Goal: Transaction & Acquisition: Purchase product/service

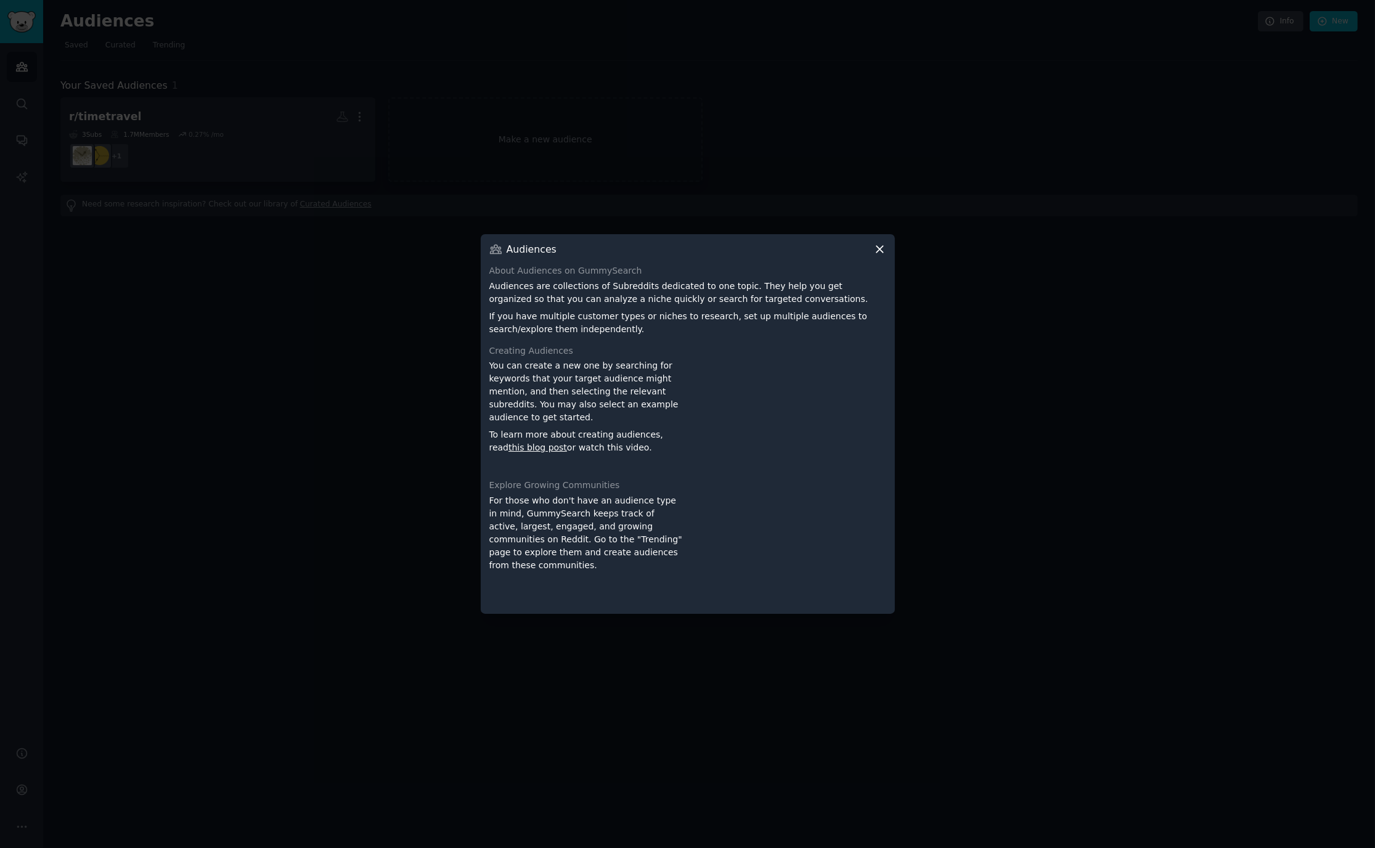
click at [876, 250] on icon at bounding box center [879, 249] width 13 height 13
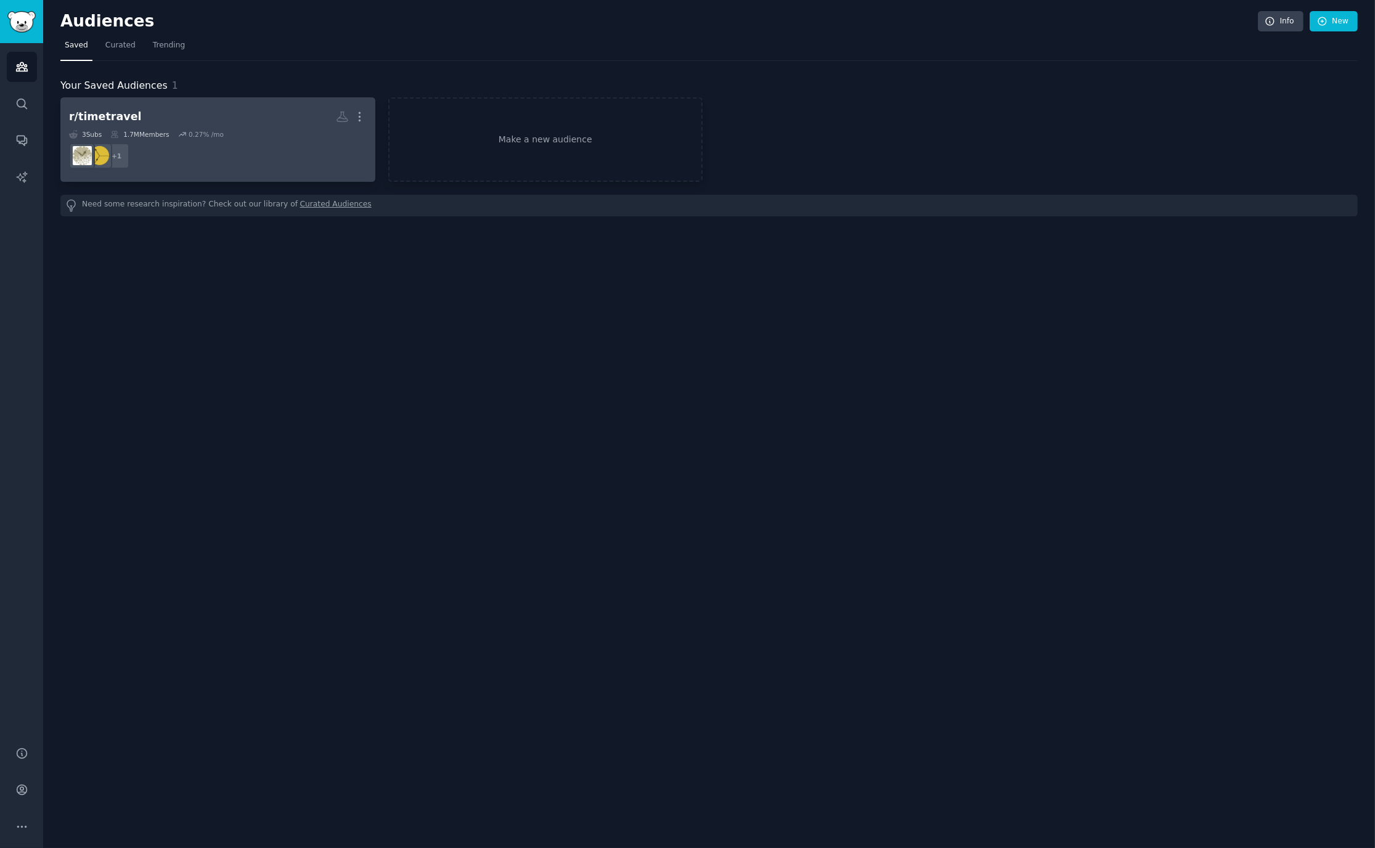
click at [278, 107] on h2 "r/timetravel More" at bounding box center [218, 117] width 298 height 22
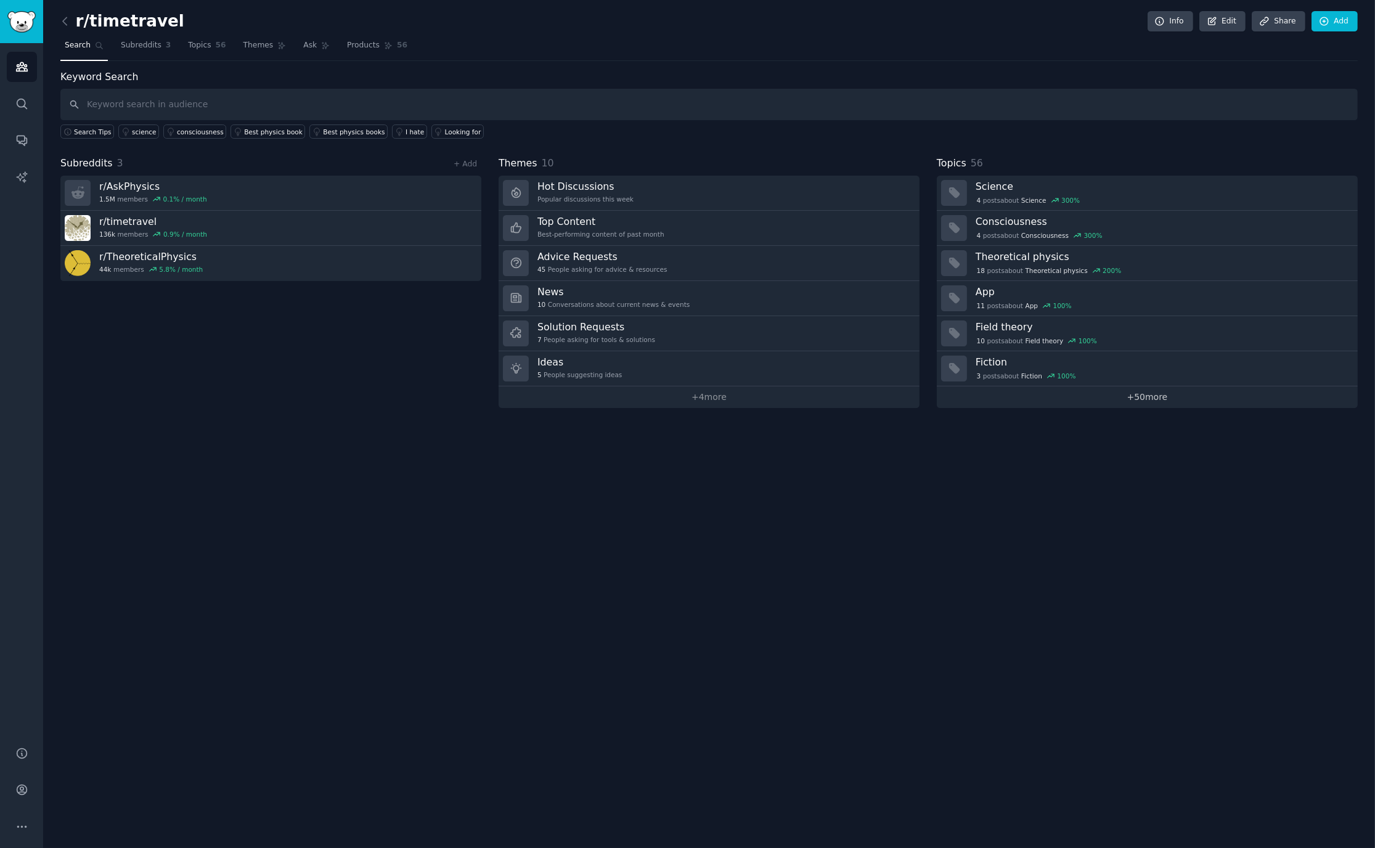
click at [1142, 401] on link "+ 50 more" at bounding box center [1147, 397] width 421 height 22
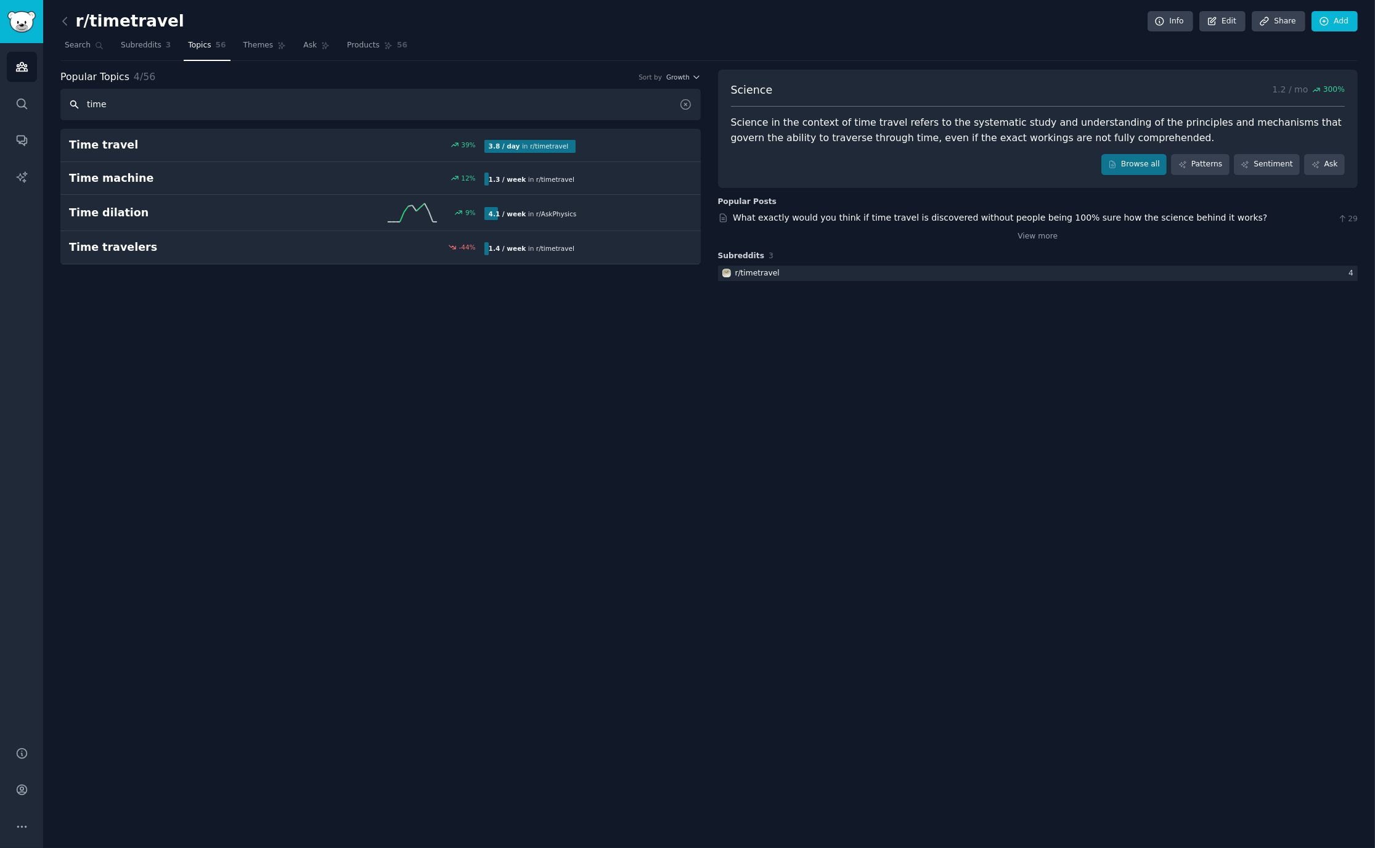
click at [132, 110] on input "time" at bounding box center [380, 104] width 640 height 31
click at [132, 111] on input "time" at bounding box center [380, 104] width 640 height 31
paste input "butterfly"
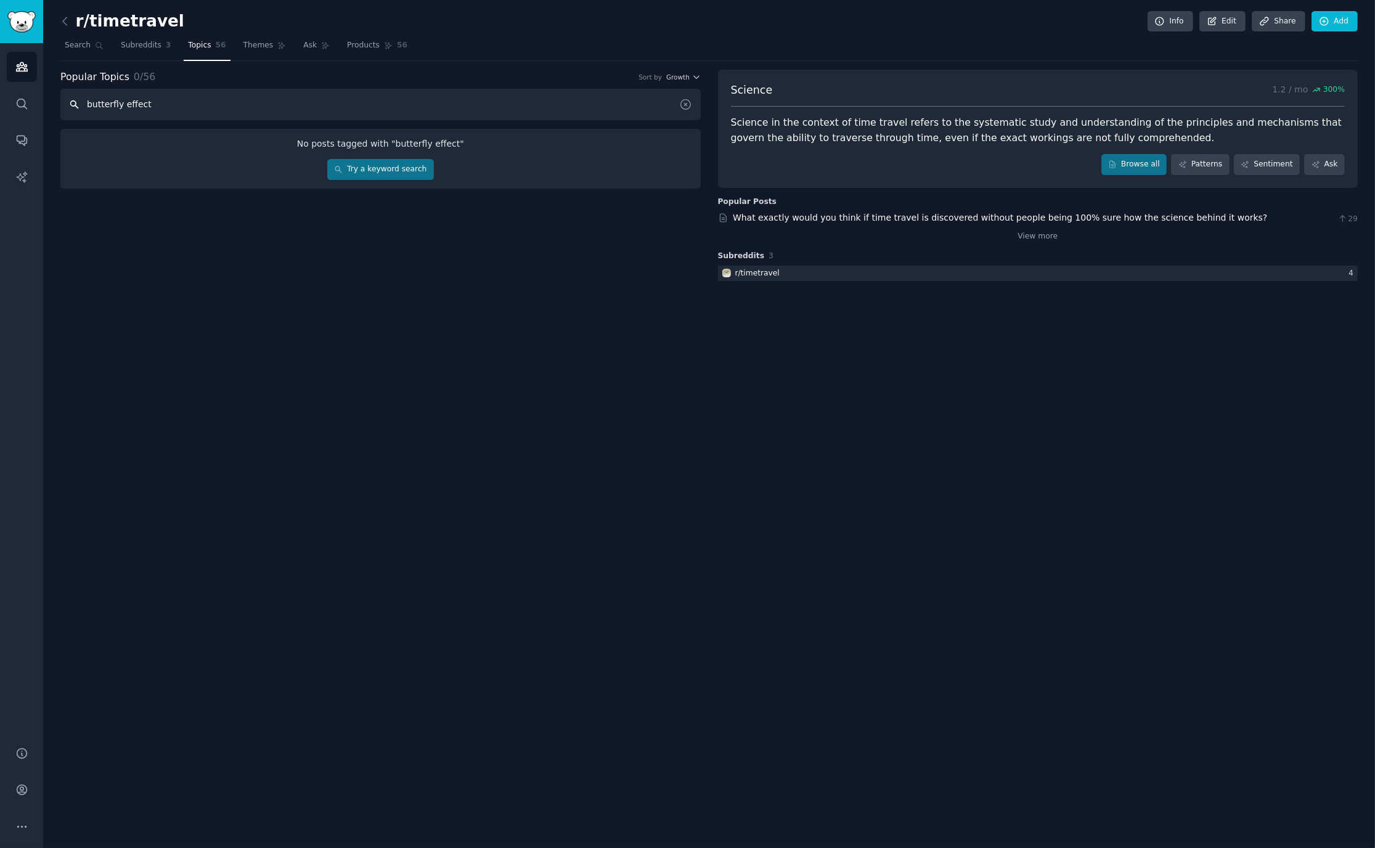
type input "butterfly effect"
click at [384, 171] on link "Try a keyword search" at bounding box center [380, 169] width 107 height 21
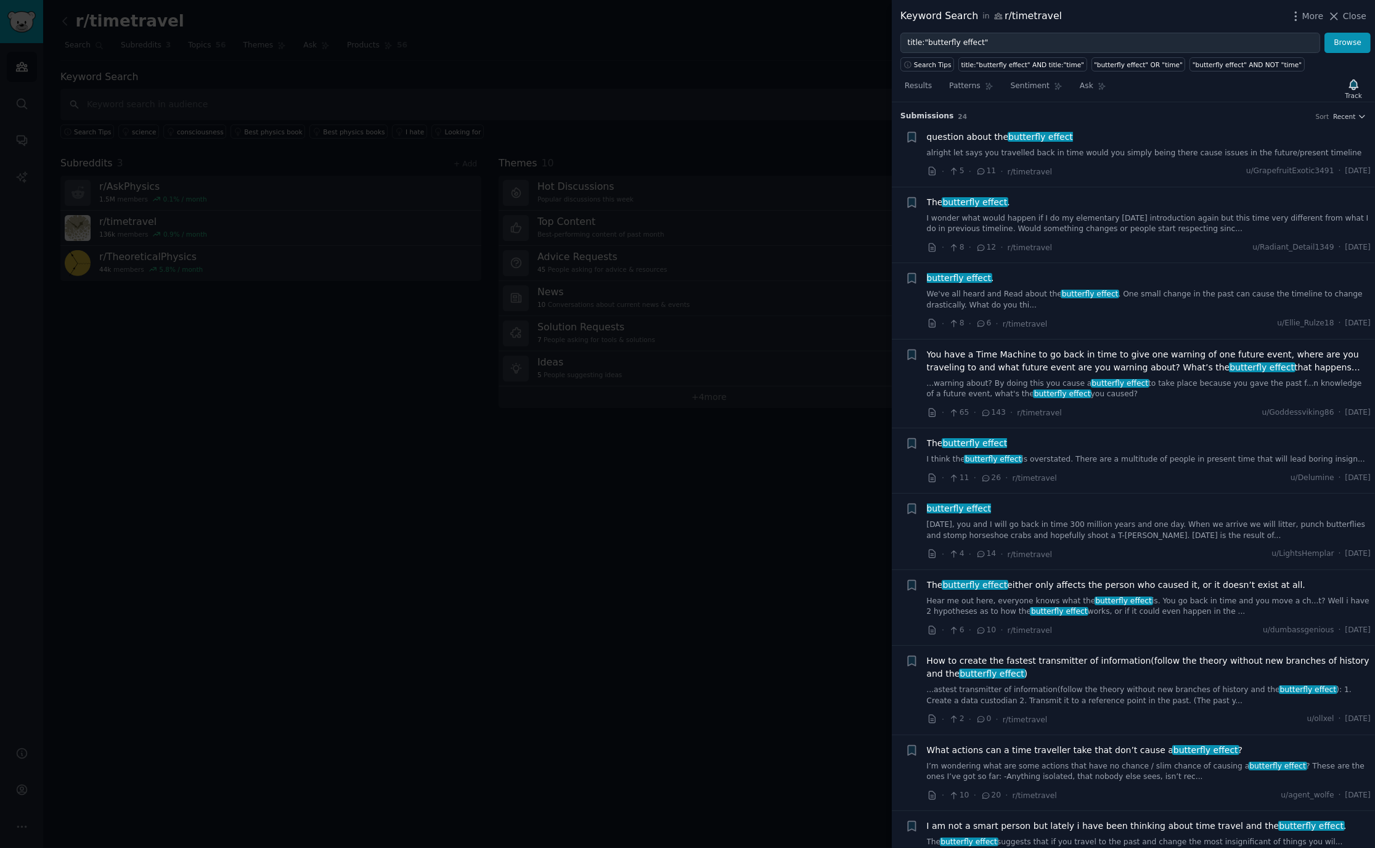
click at [1145, 163] on div "question about the butterfly effect alright let says you travelled back in time…" at bounding box center [1149, 154] width 444 height 47
click at [1126, 148] on link "alright let says you travelled back in time would you simply being there cause …" at bounding box center [1149, 153] width 444 height 11
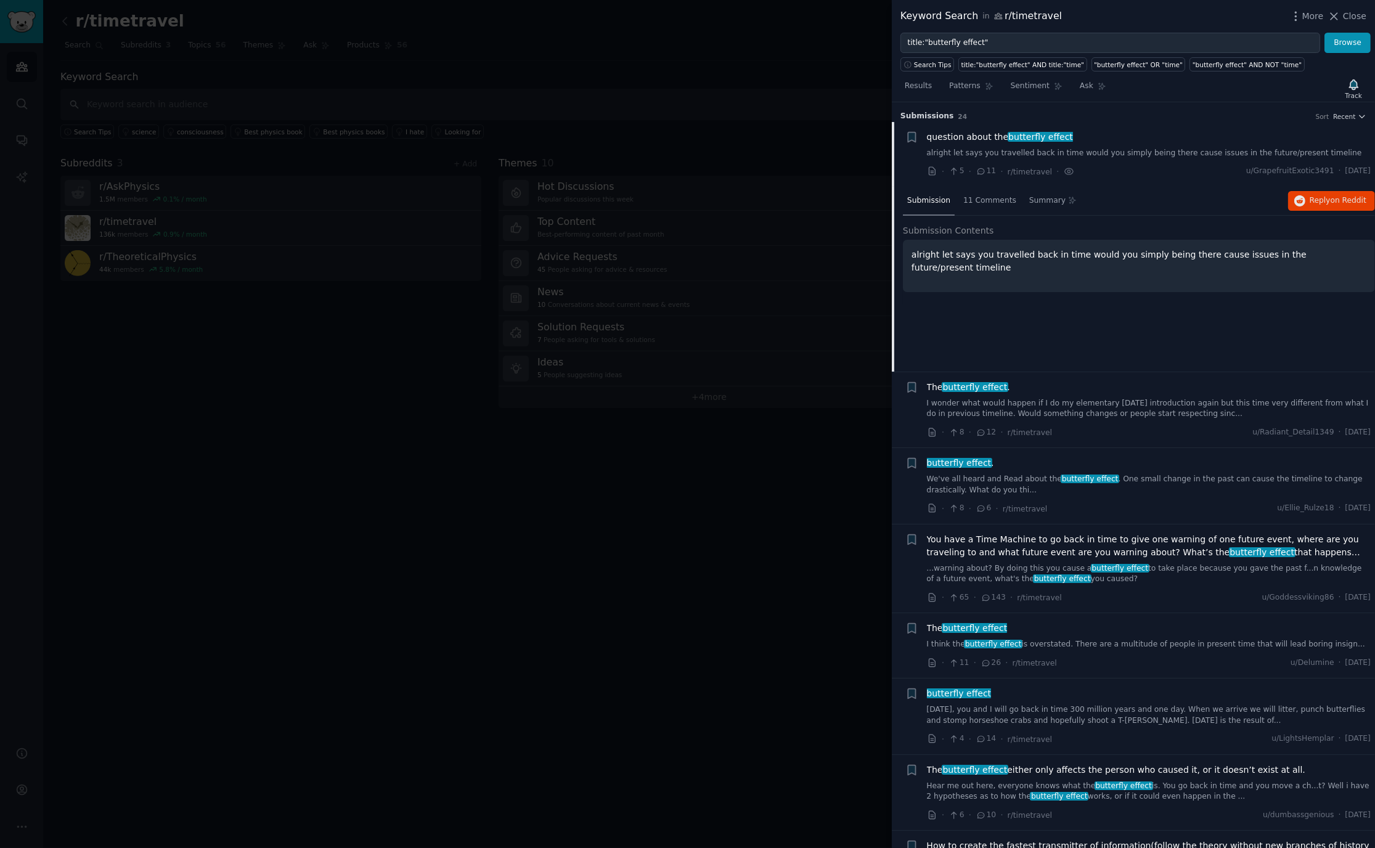
scroll to position [19, 0]
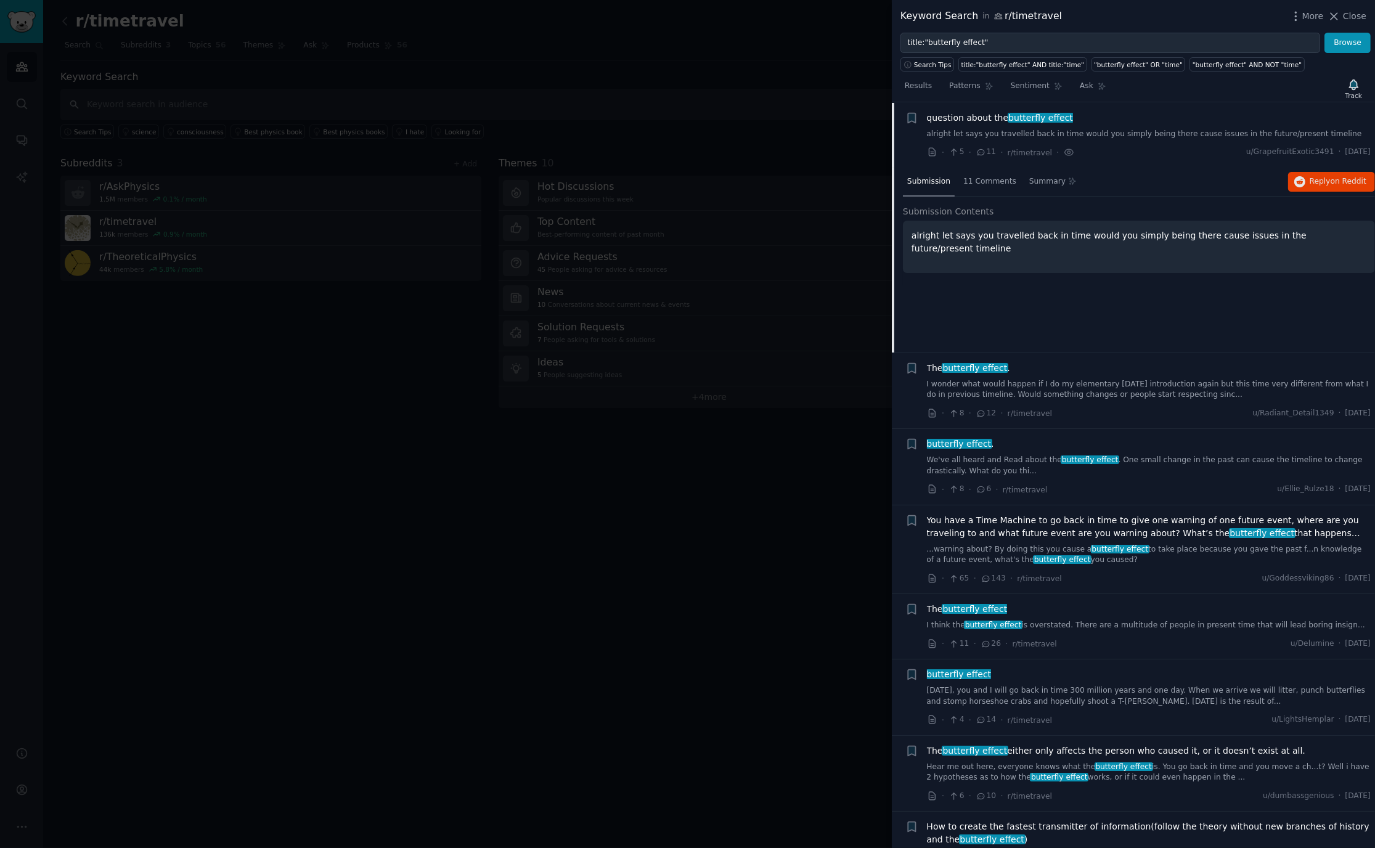
click at [1126, 148] on div "· 5 · 11 · r/timetravel · u/GrapefruitExotic3491 · Tue 8/12/2025" at bounding box center [1149, 152] width 444 height 13
drag, startPoint x: 1108, startPoint y: 141, endPoint x: 1109, endPoint y: 132, distance: 9.3
click at [1108, 140] on div "question about the butterfly effect alright let says you travelled back in time…" at bounding box center [1149, 135] width 444 height 47
click at [1109, 132] on link "alright let says you travelled back in time would you simply being there cause …" at bounding box center [1149, 134] width 444 height 11
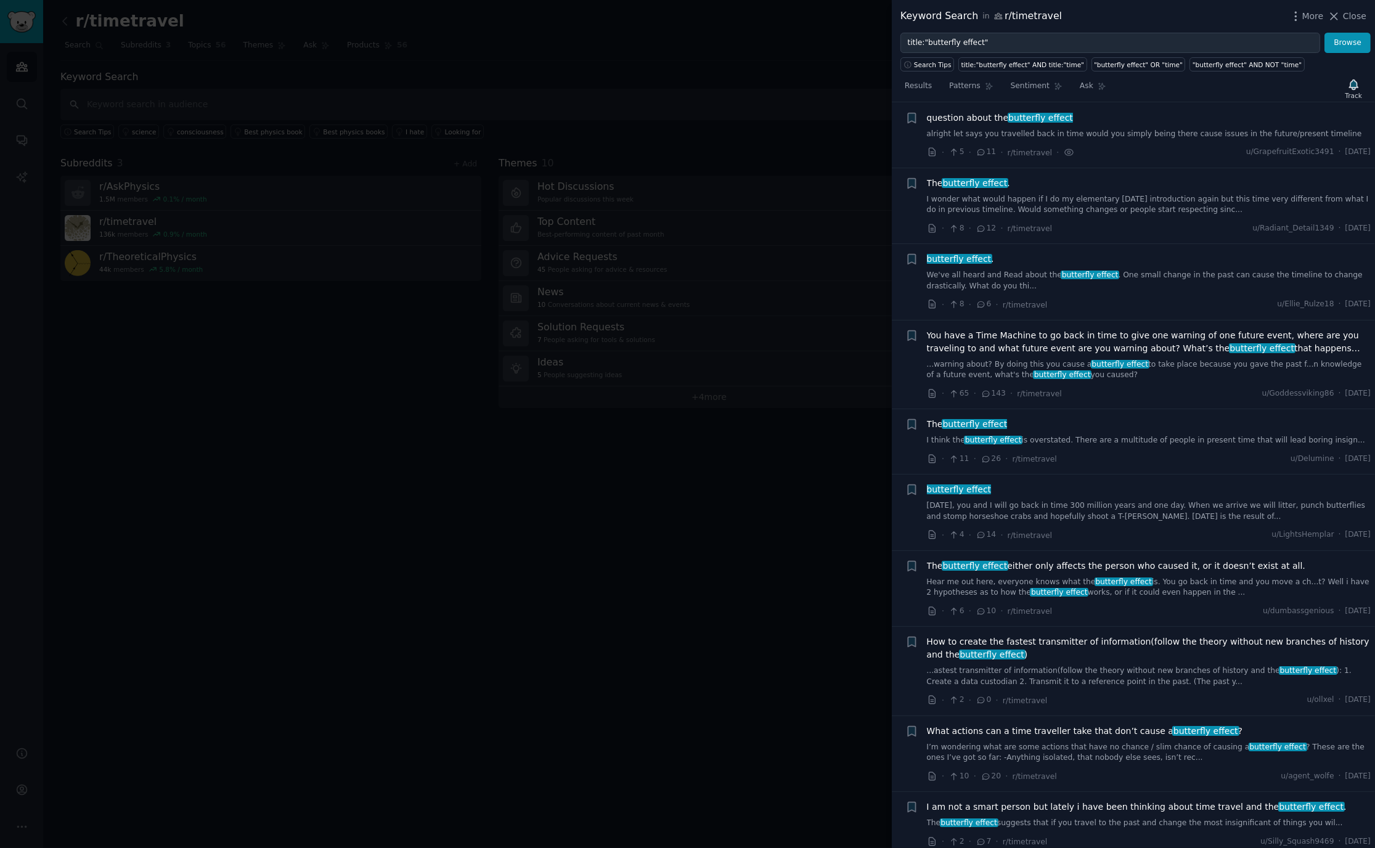
click at [956, 121] on span "question about the butterfly effect" at bounding box center [1000, 118] width 147 height 13
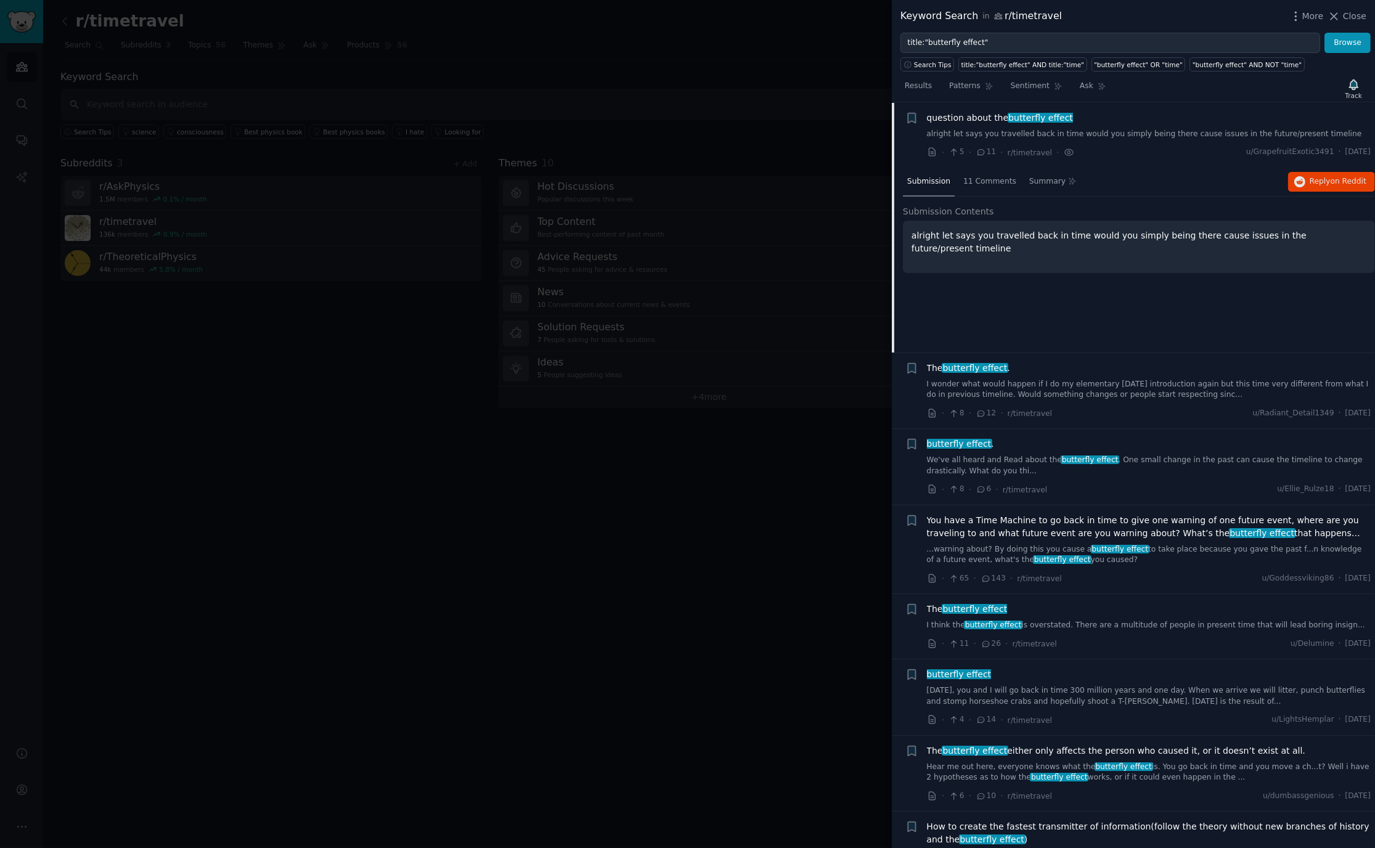
click at [956, 121] on span "question about the butterfly effect" at bounding box center [1000, 118] width 147 height 13
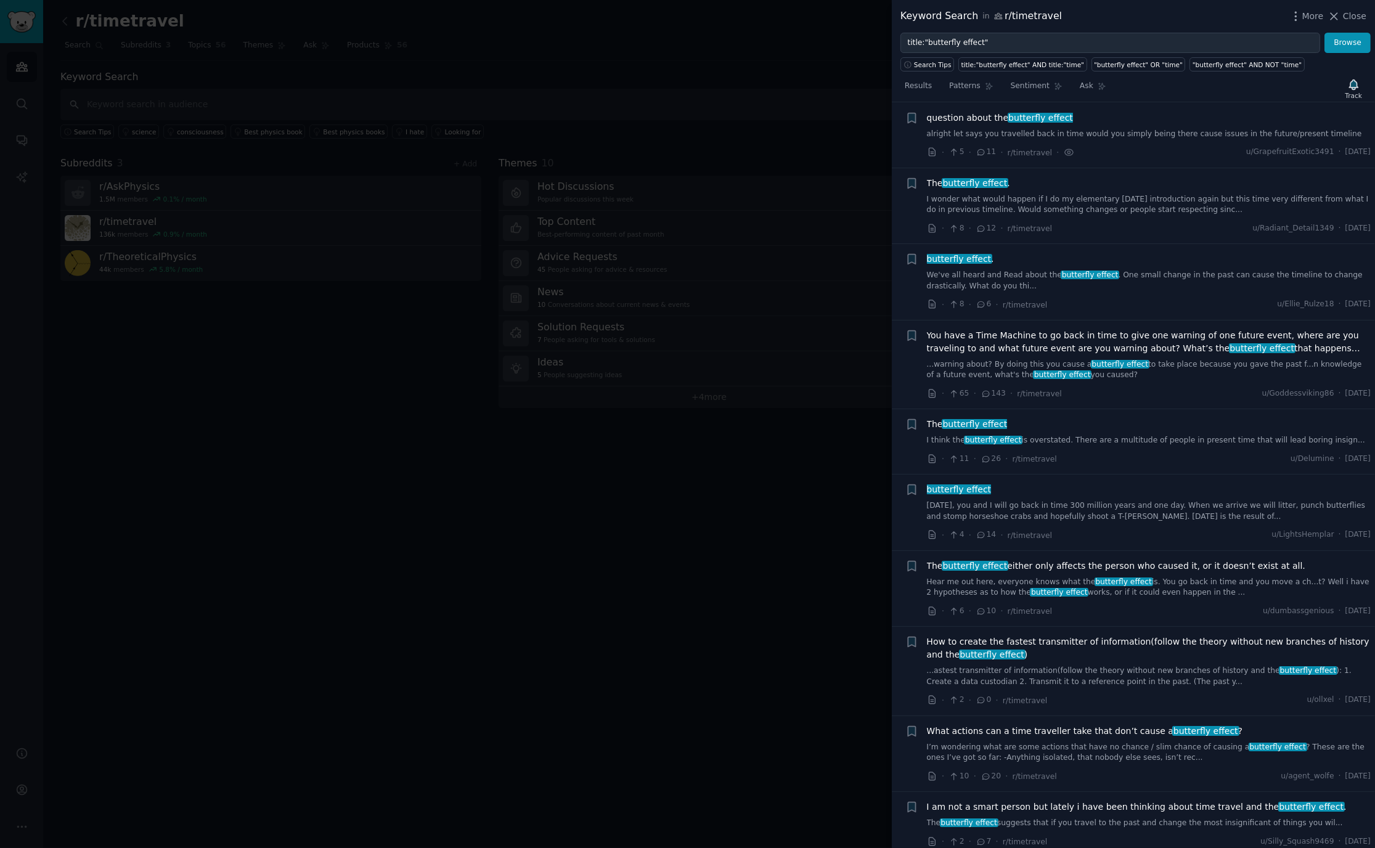
click at [987, 113] on span "question about the butterfly effect" at bounding box center [1000, 118] width 147 height 13
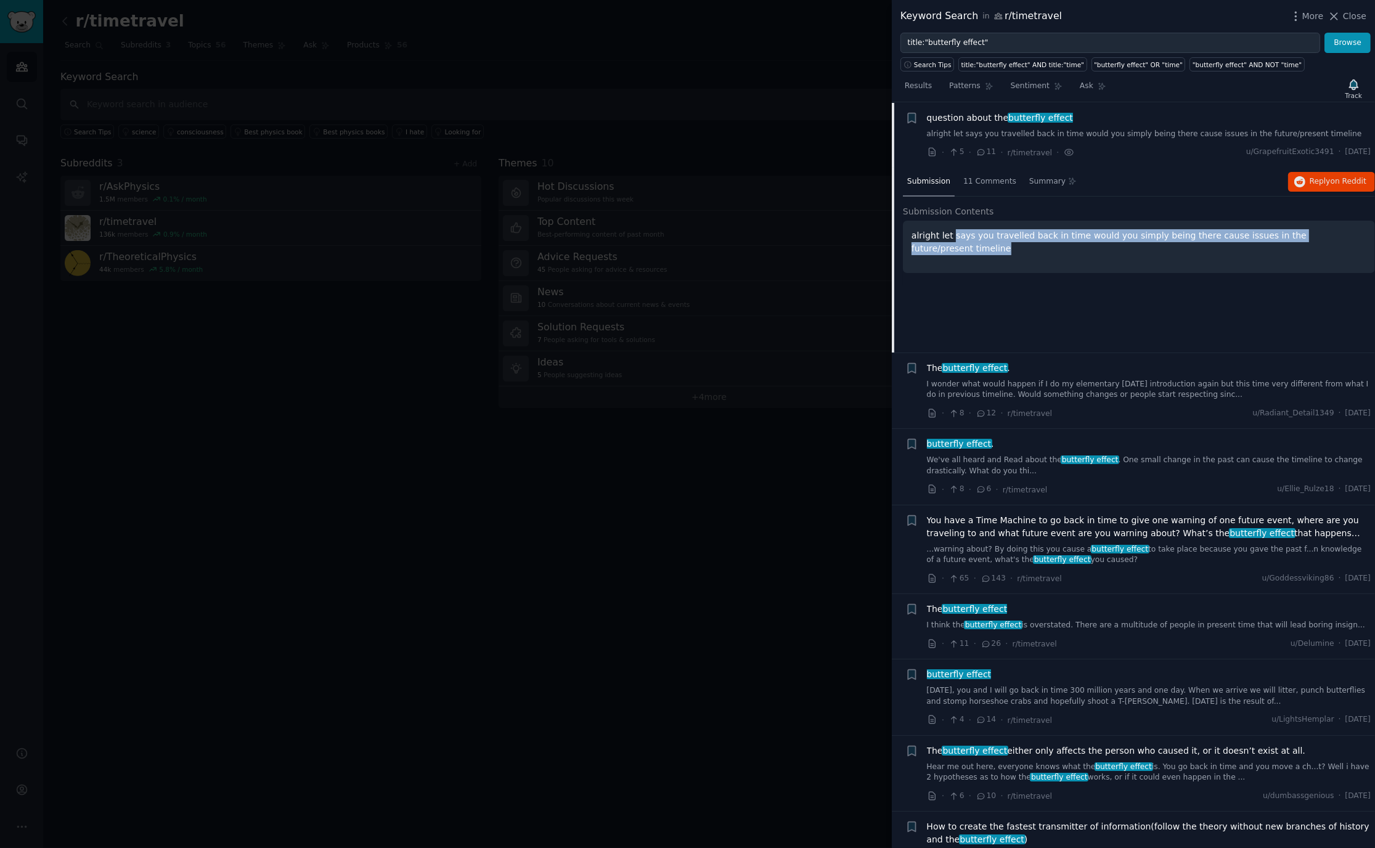
drag, startPoint x: 953, startPoint y: 237, endPoint x: 950, endPoint y: 258, distance: 21.7
click at [950, 258] on div "alright let says you travelled back in time would you simply being there cause …" at bounding box center [1139, 247] width 472 height 52
click at [1021, 198] on div "Submission 11 Comments Summary Reply on Reddit Submission Contents alright let …" at bounding box center [1139, 260] width 472 height 185
click at [1025, 190] on div "Summary" at bounding box center [1053, 183] width 56 height 30
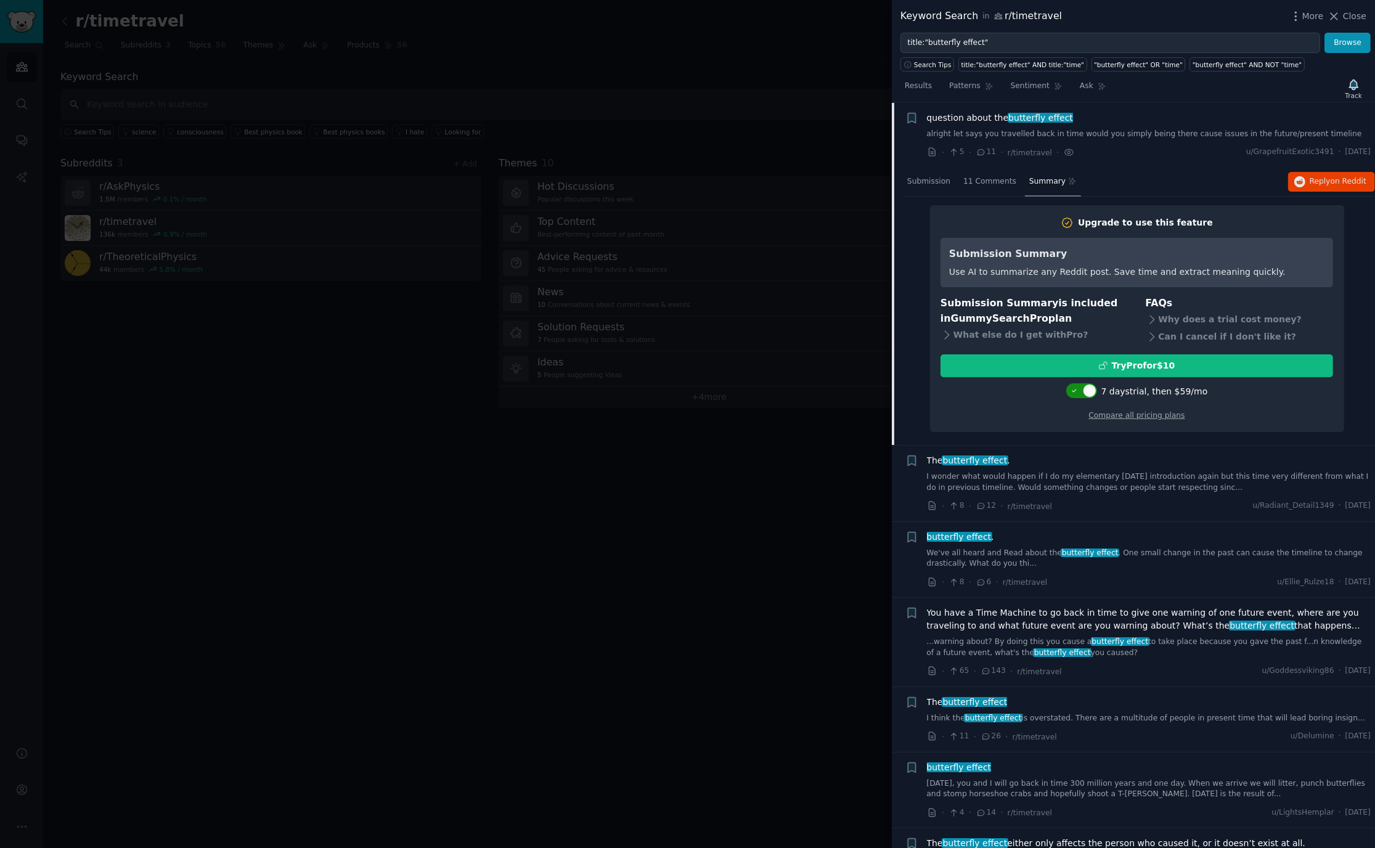
click at [1092, 389] on div at bounding box center [1090, 391] width 14 height 14
click at [1086, 391] on div at bounding box center [1082, 390] width 31 height 15
checkbox input "true"
click at [1091, 364] on div "Try Pro for $10" at bounding box center [1136, 365] width 391 height 13
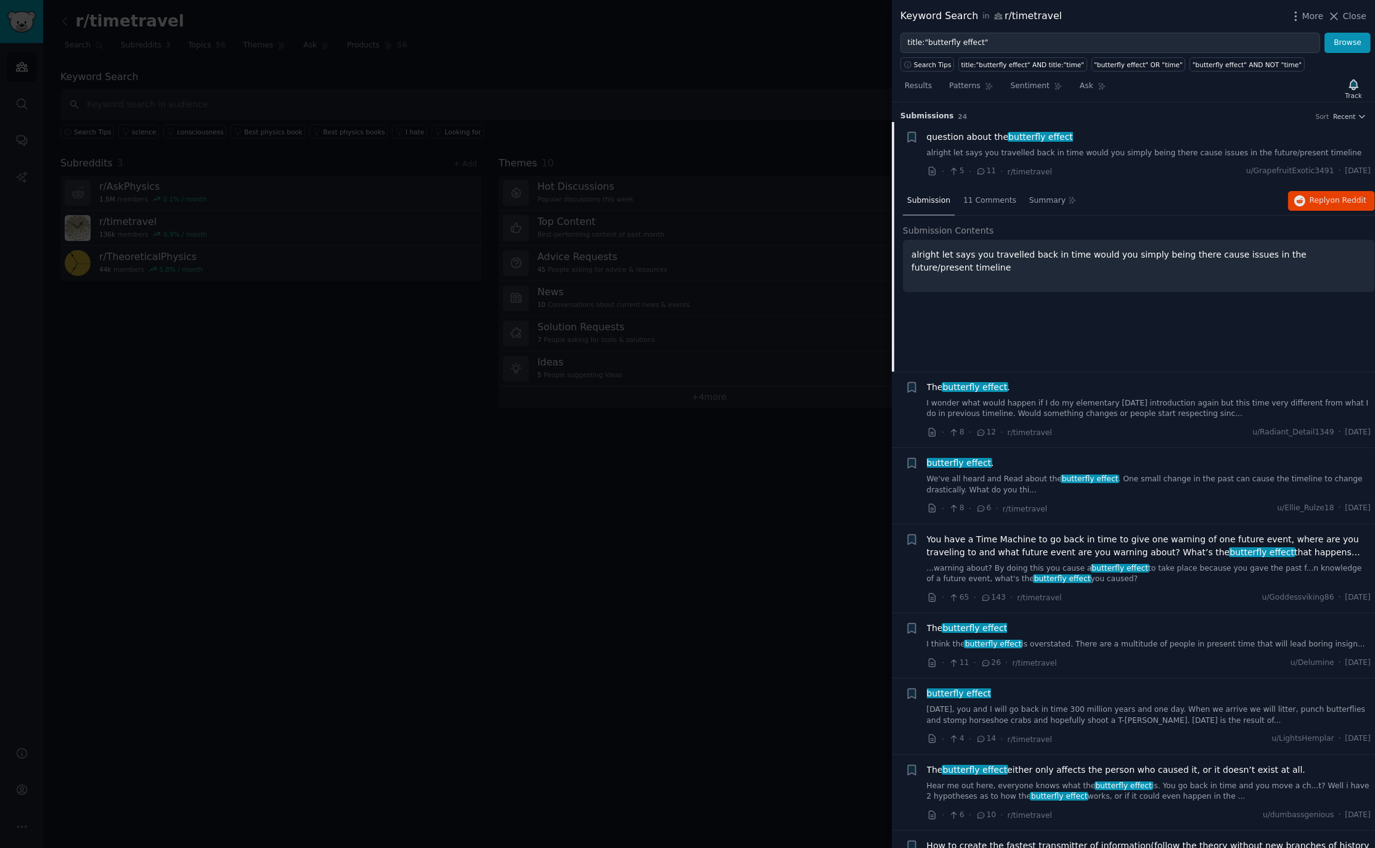
click at [752, 470] on div at bounding box center [687, 424] width 1375 height 848
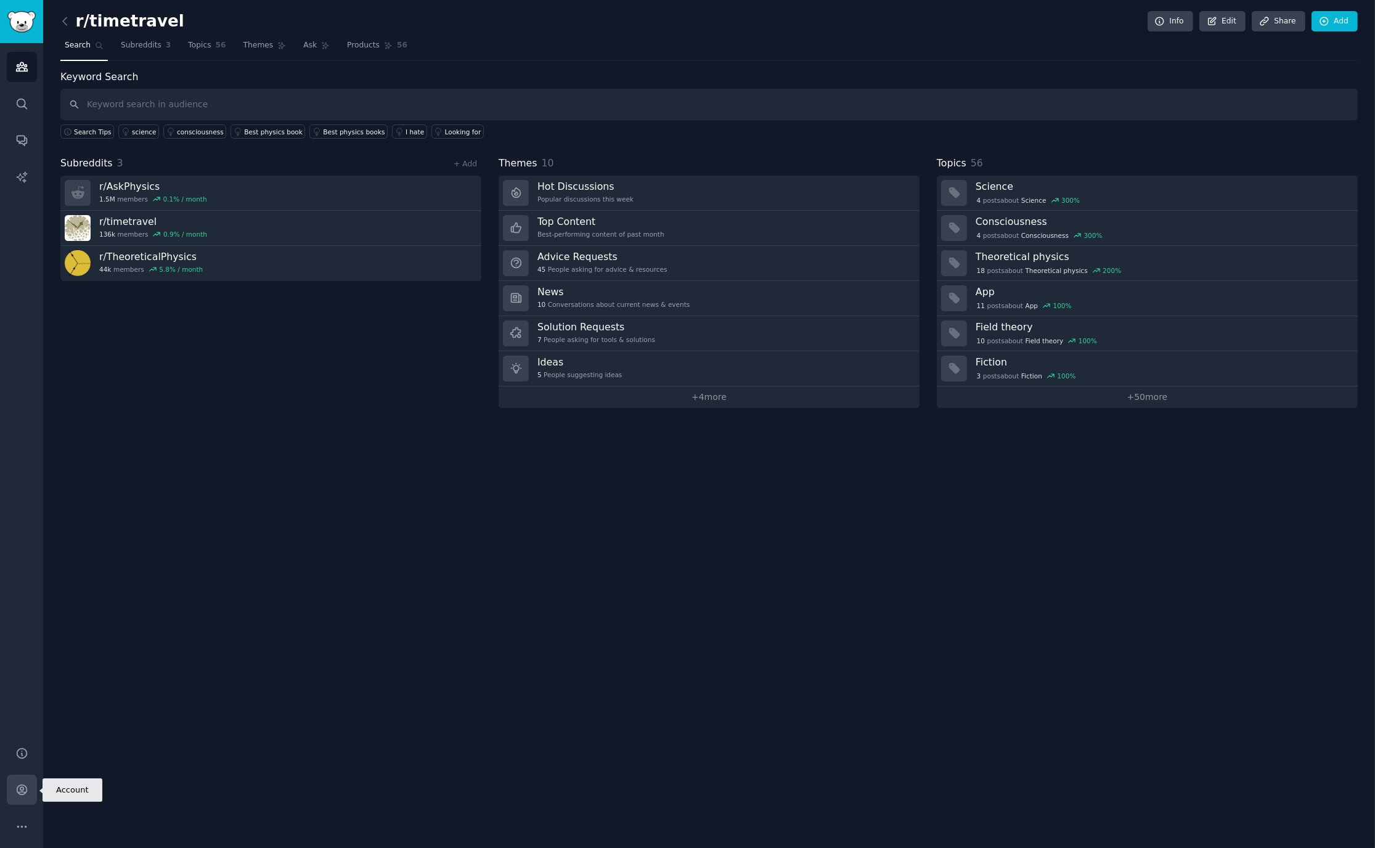
click at [17, 797] on link "Account" at bounding box center [22, 790] width 30 height 30
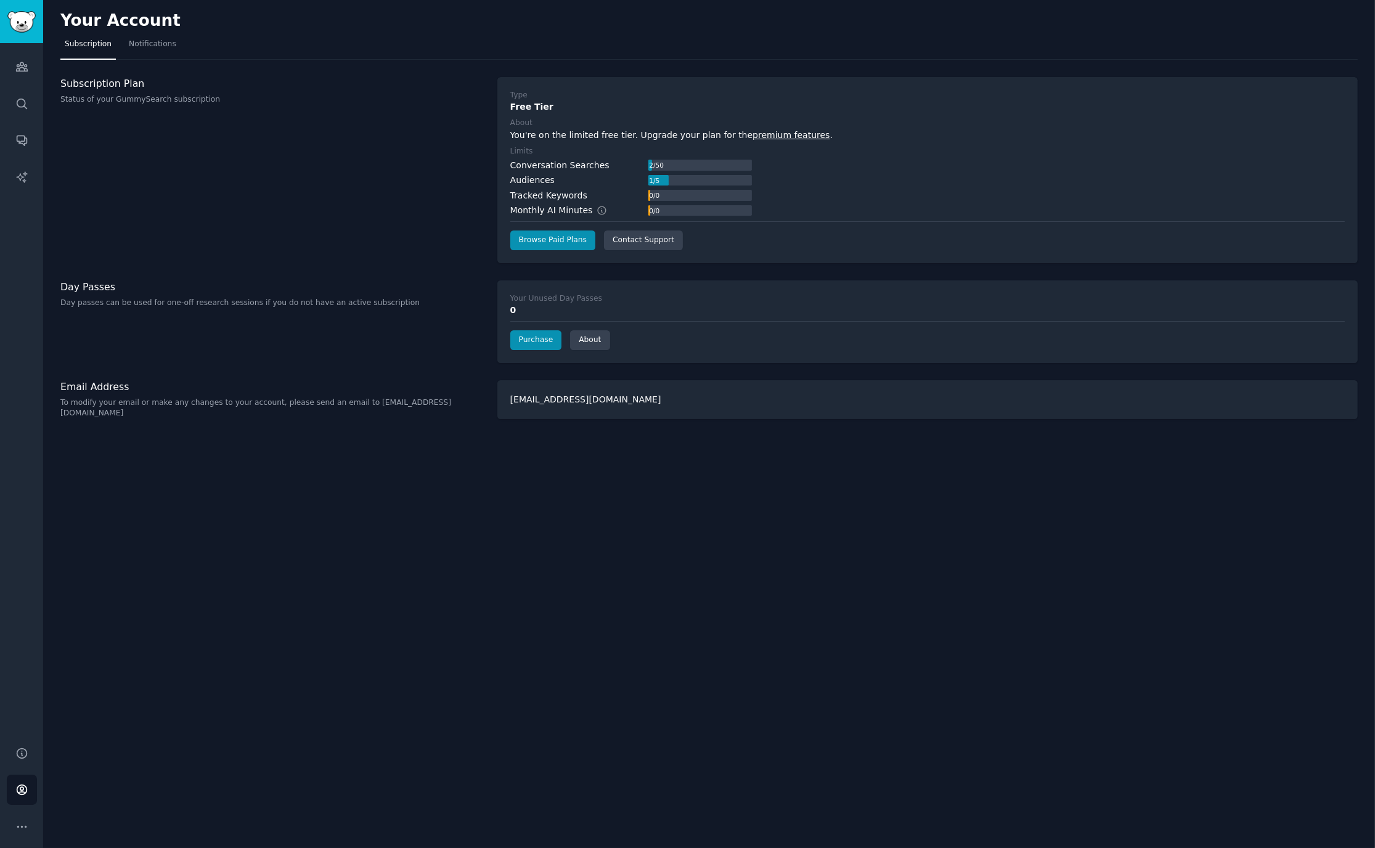
click at [752, 132] on link "premium features" at bounding box center [790, 135] width 77 height 10
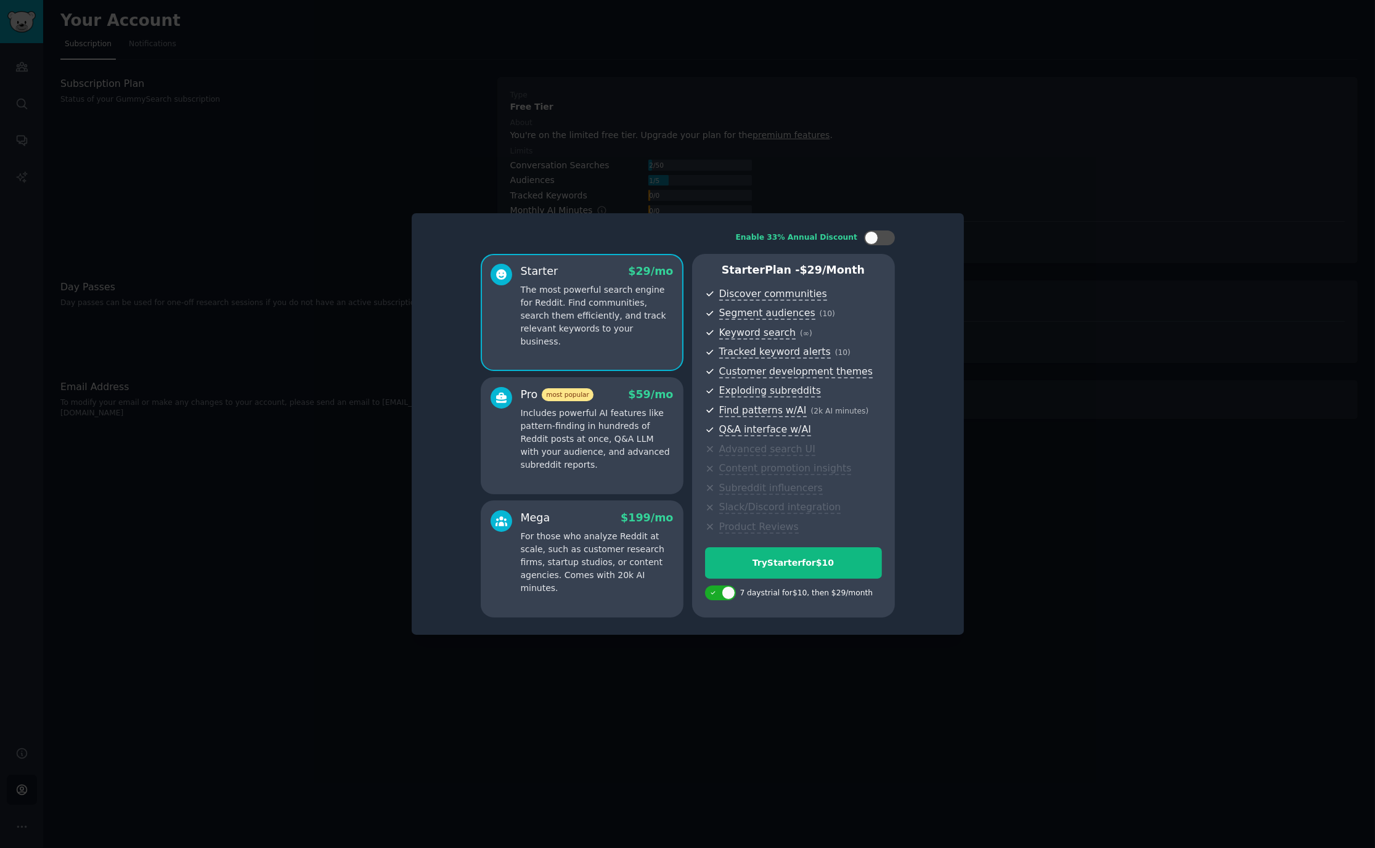
click at [593, 449] on p "Includes powerful AI features like pattern-finding in hundreds of Reddit posts …" at bounding box center [597, 439] width 153 height 65
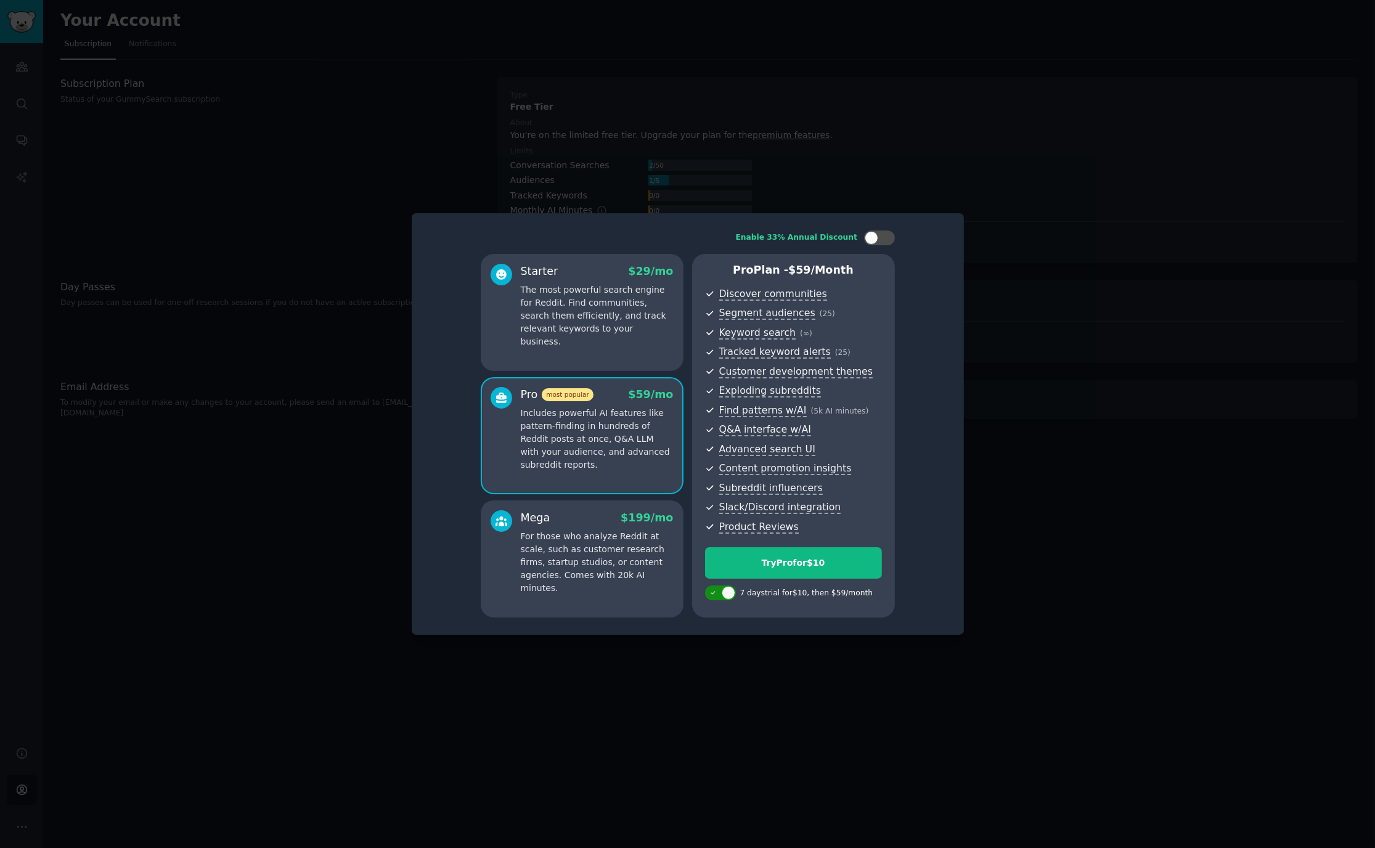
click at [720, 598] on div at bounding box center [720, 592] width 31 height 15
checkbox input "false"
click at [1061, 433] on div at bounding box center [687, 424] width 1375 height 848
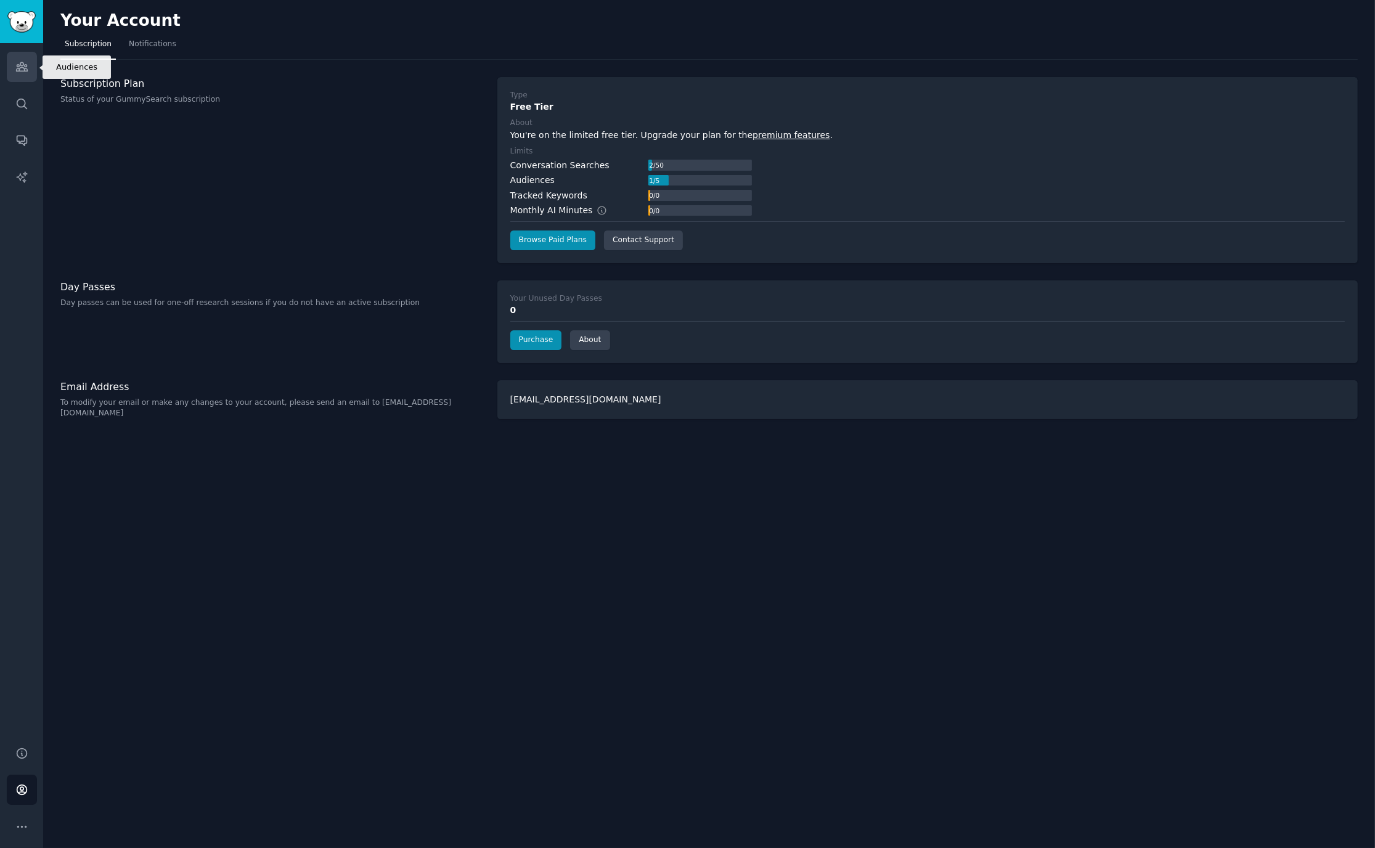
click at [26, 63] on icon "Sidebar" at bounding box center [21, 66] width 13 height 13
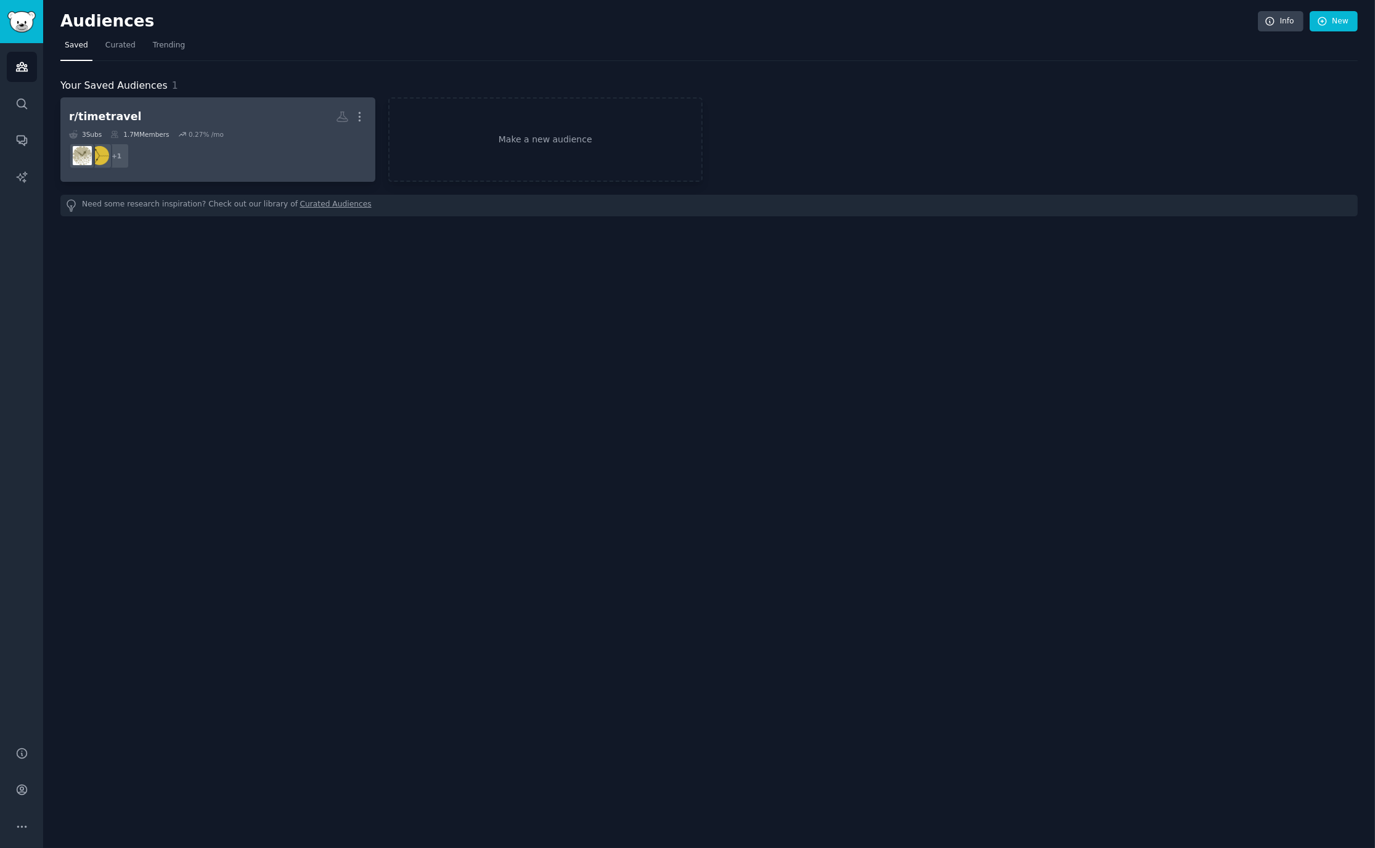
click at [203, 106] on h2 "r/timetravel More" at bounding box center [218, 117] width 298 height 22
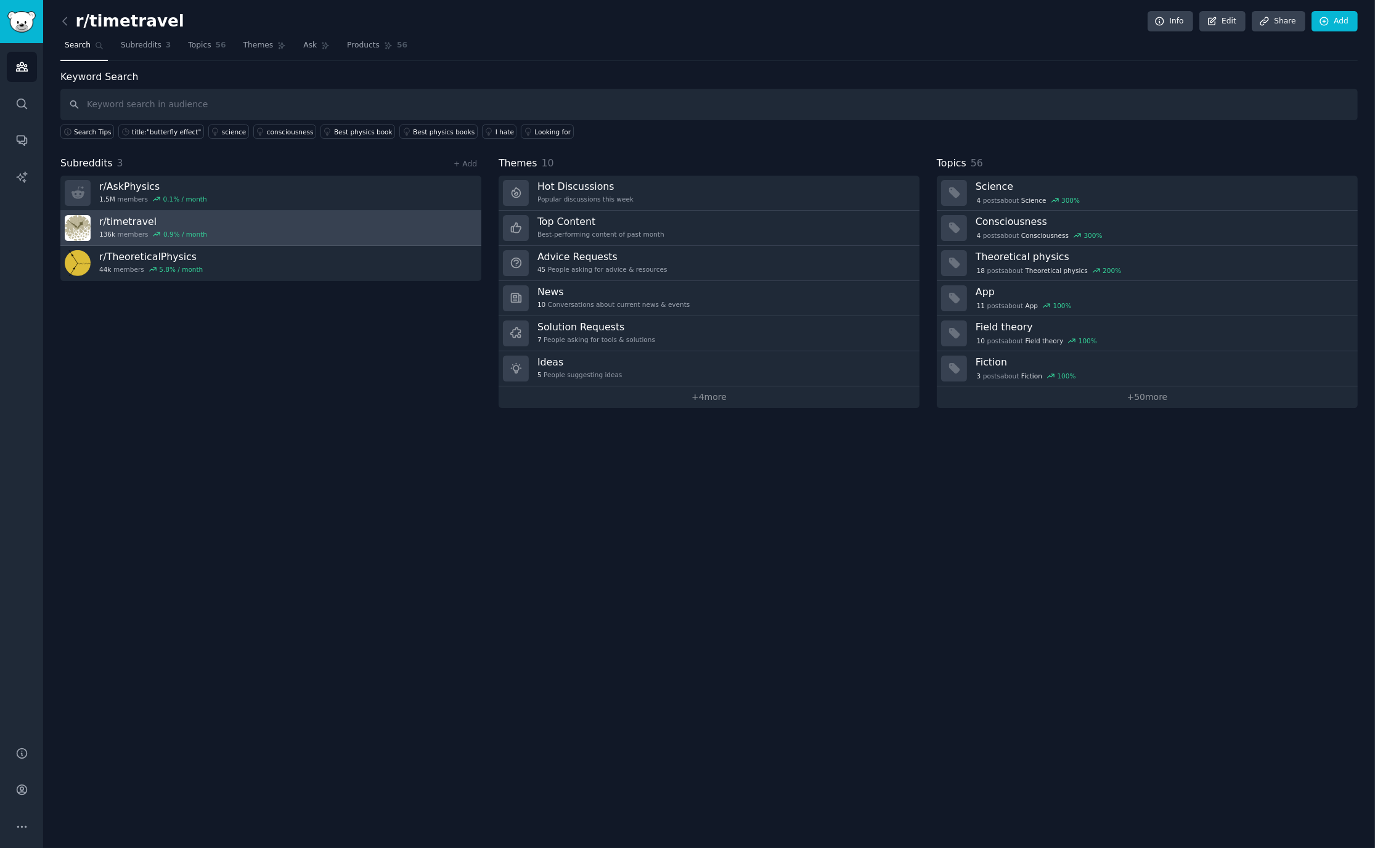
click at [256, 232] on link "r/ timetravel 136k members 0.9 % / month" at bounding box center [270, 228] width 421 height 35
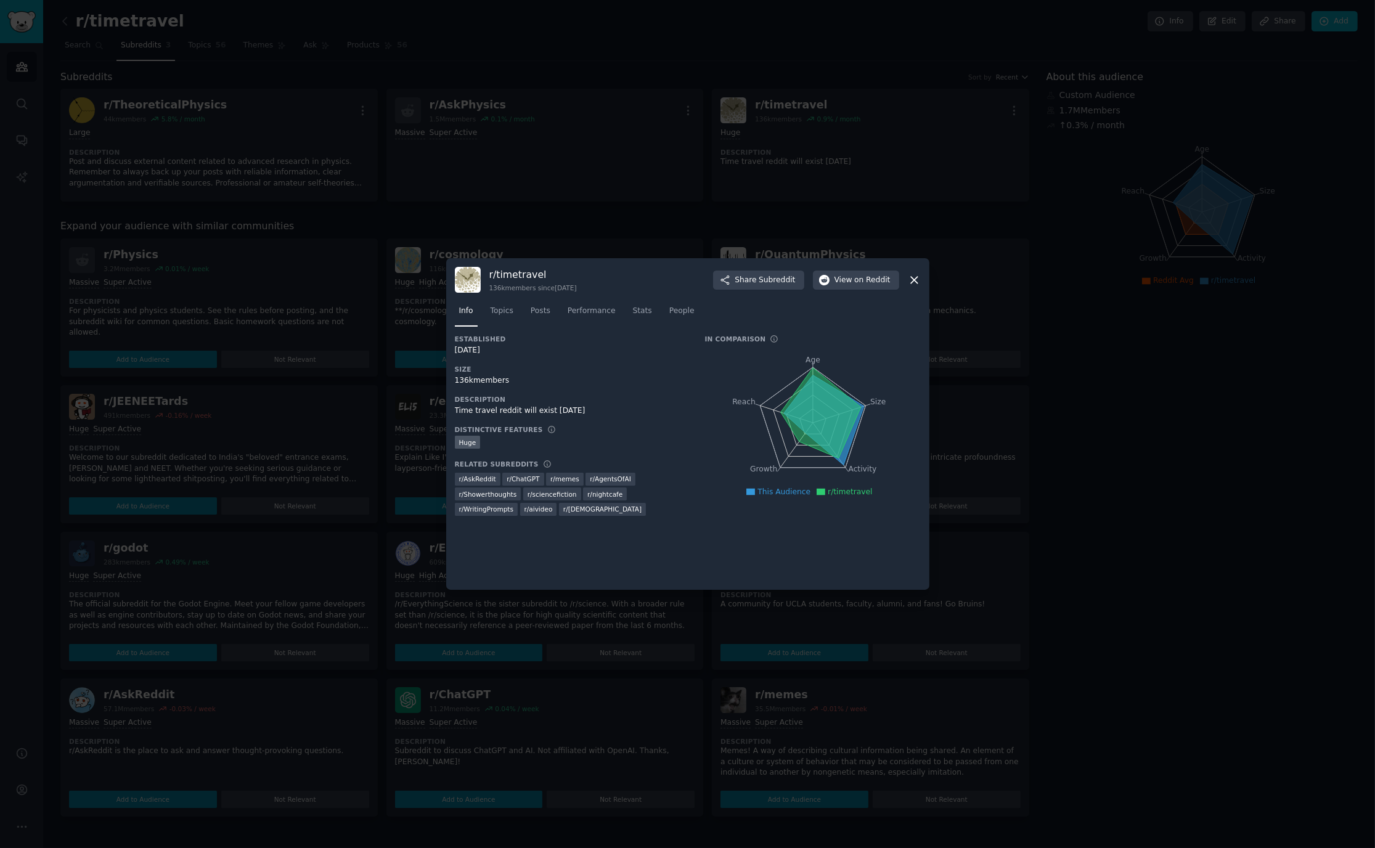
click at [909, 283] on icon at bounding box center [914, 280] width 13 height 13
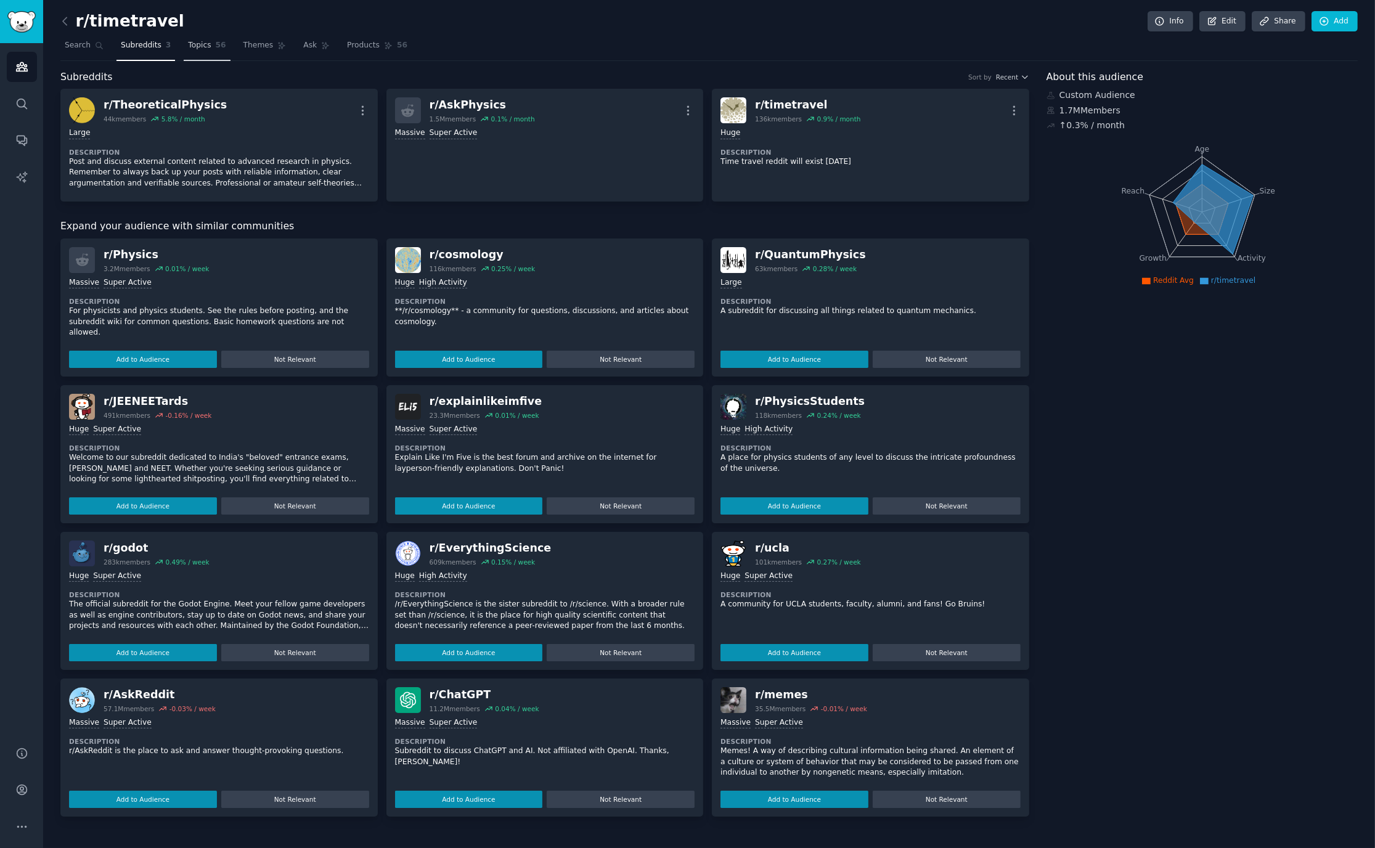
click at [216, 50] on span "56" at bounding box center [221, 45] width 10 height 11
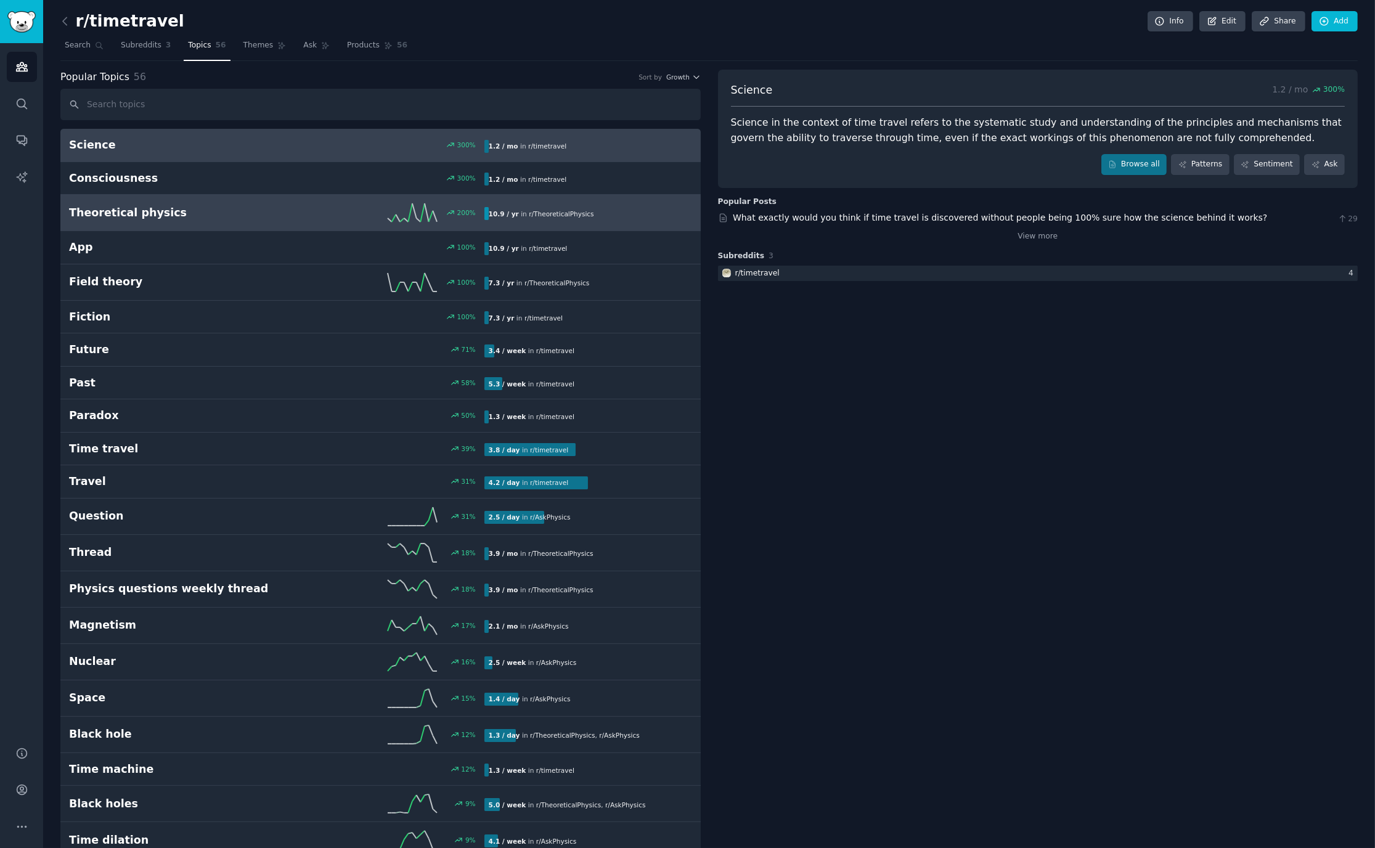
click at [270, 218] on h2 "Theoretical physics" at bounding box center [173, 212] width 208 height 15
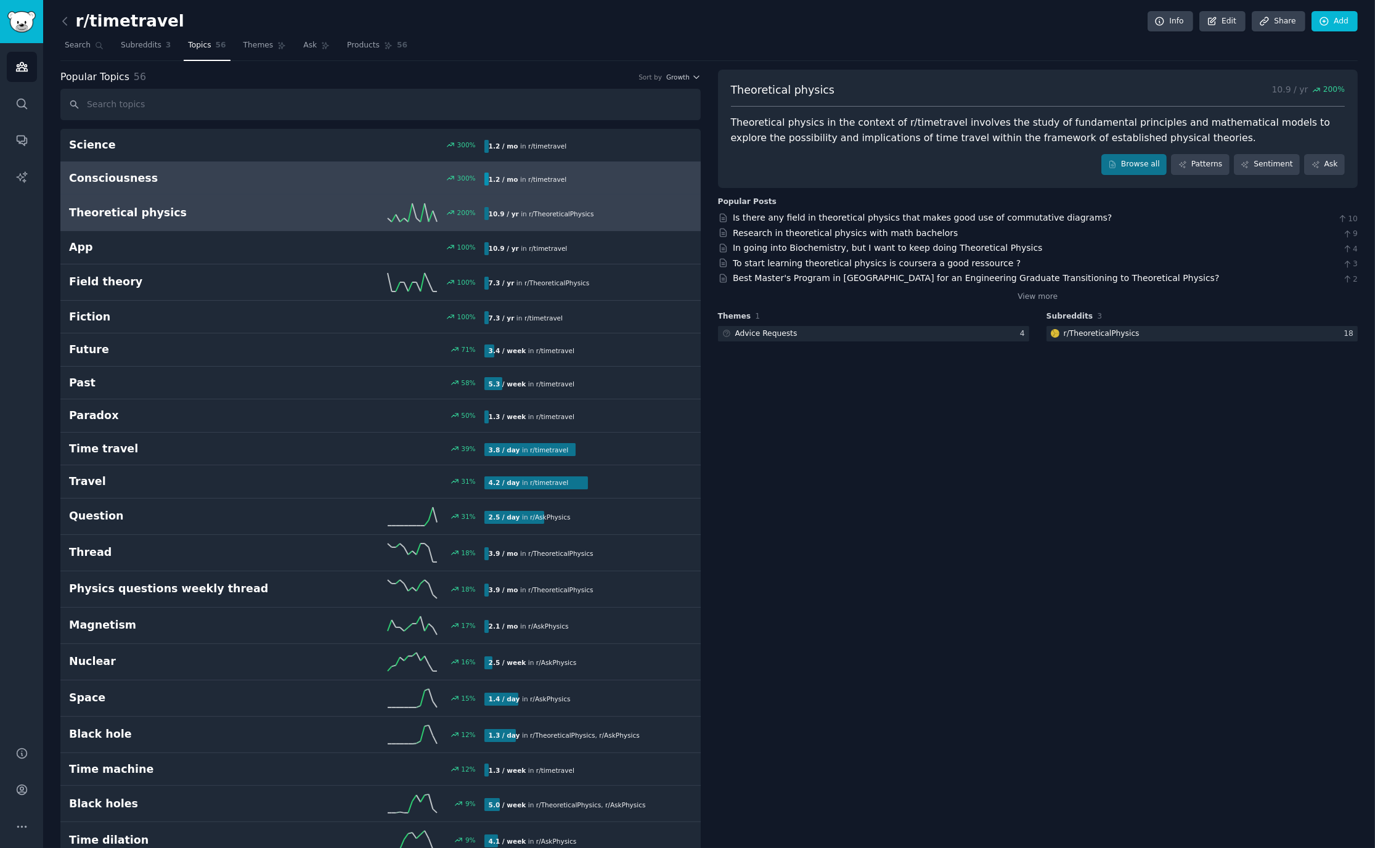
click at [198, 168] on link "Consciousness 300 % 1.2 / mo in r/ timetravel" at bounding box center [380, 178] width 640 height 33
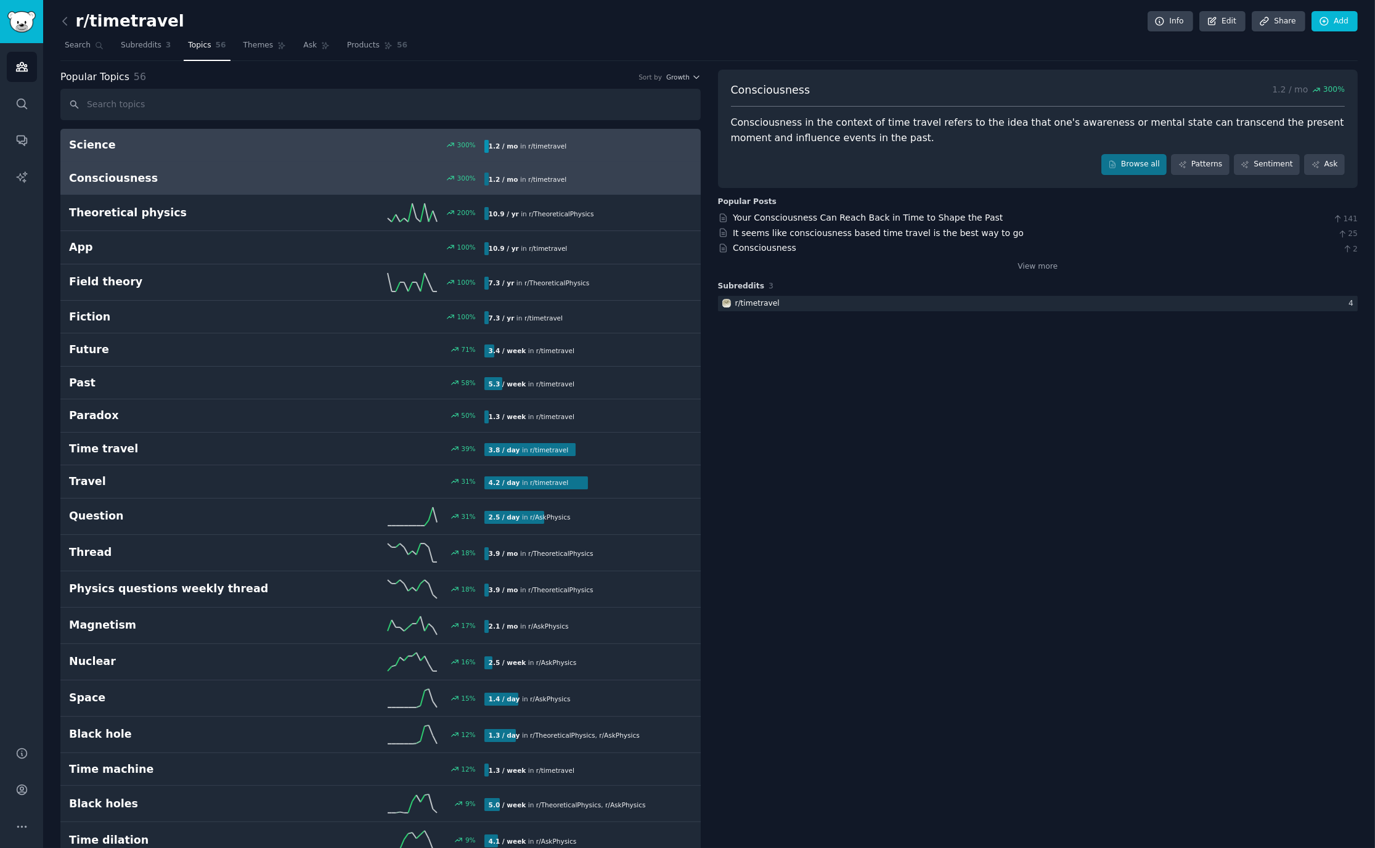
click at [495, 142] on b "1.2 / mo" at bounding box center [504, 145] width 30 height 7
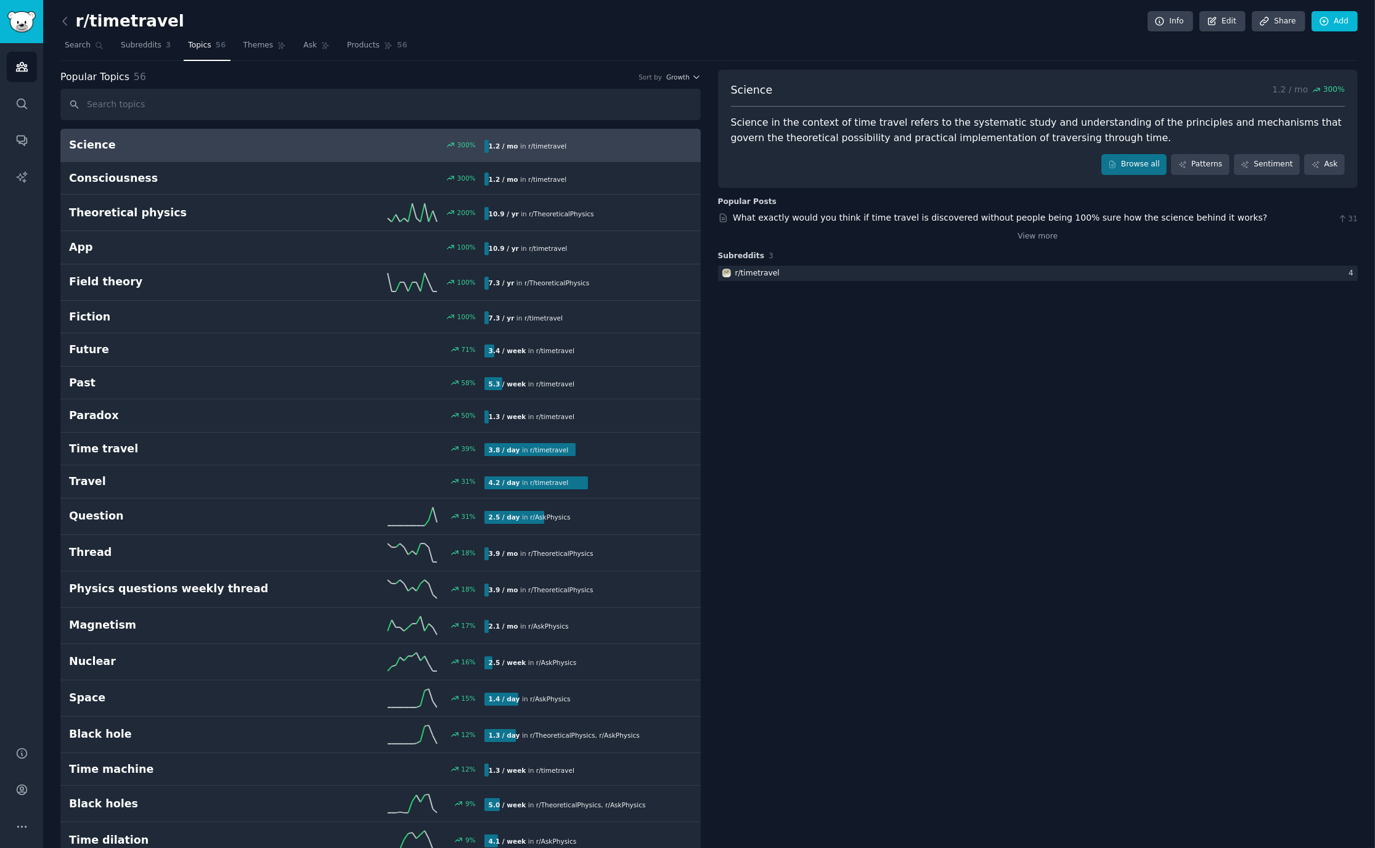
click at [1284, 91] on p "1.2 / mo 300 %" at bounding box center [1308, 90] width 73 height 15
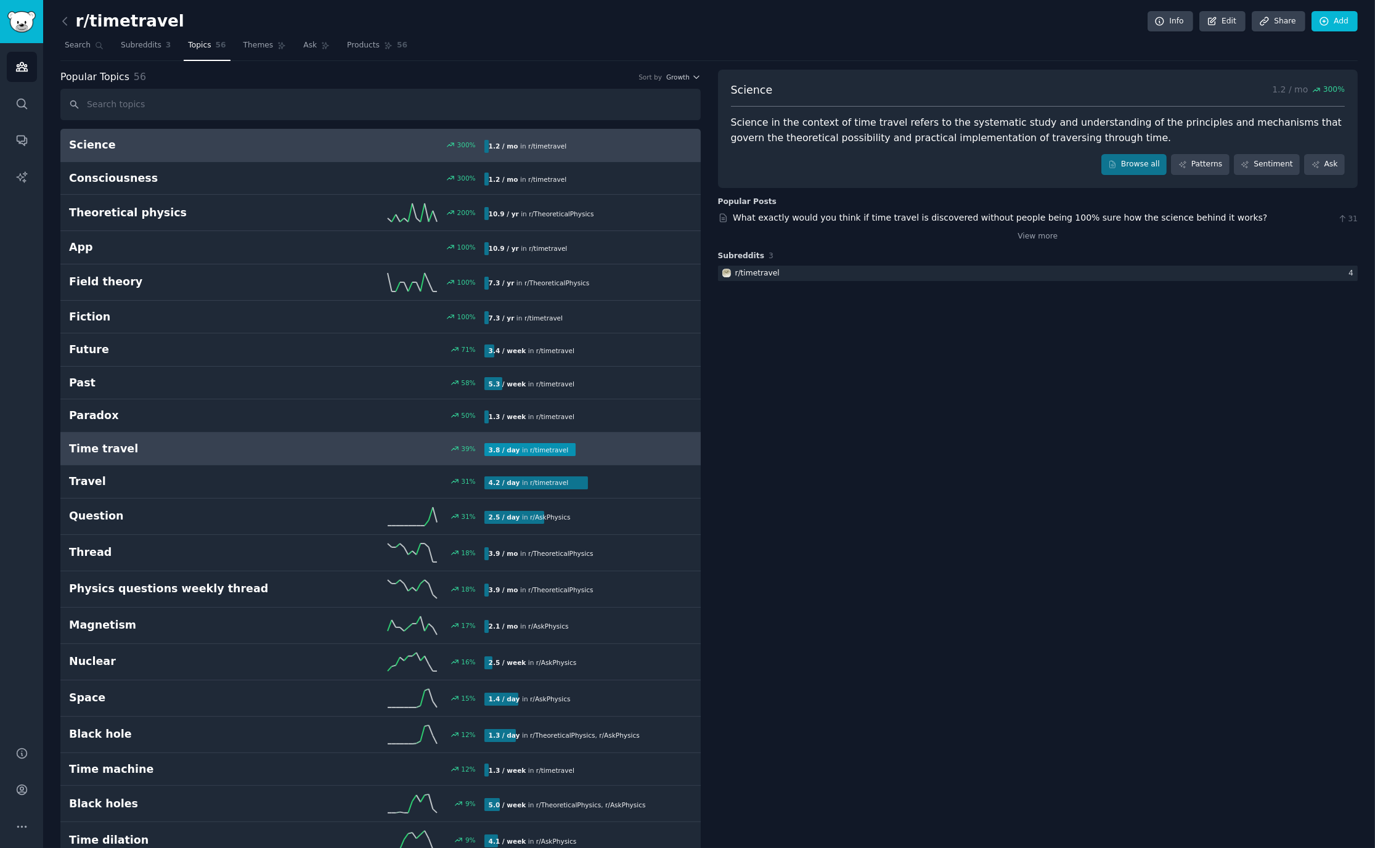
click at [396, 453] on div "Time travel 39 % 3.8 / day in r/ timetravel" at bounding box center [380, 448] width 623 height 15
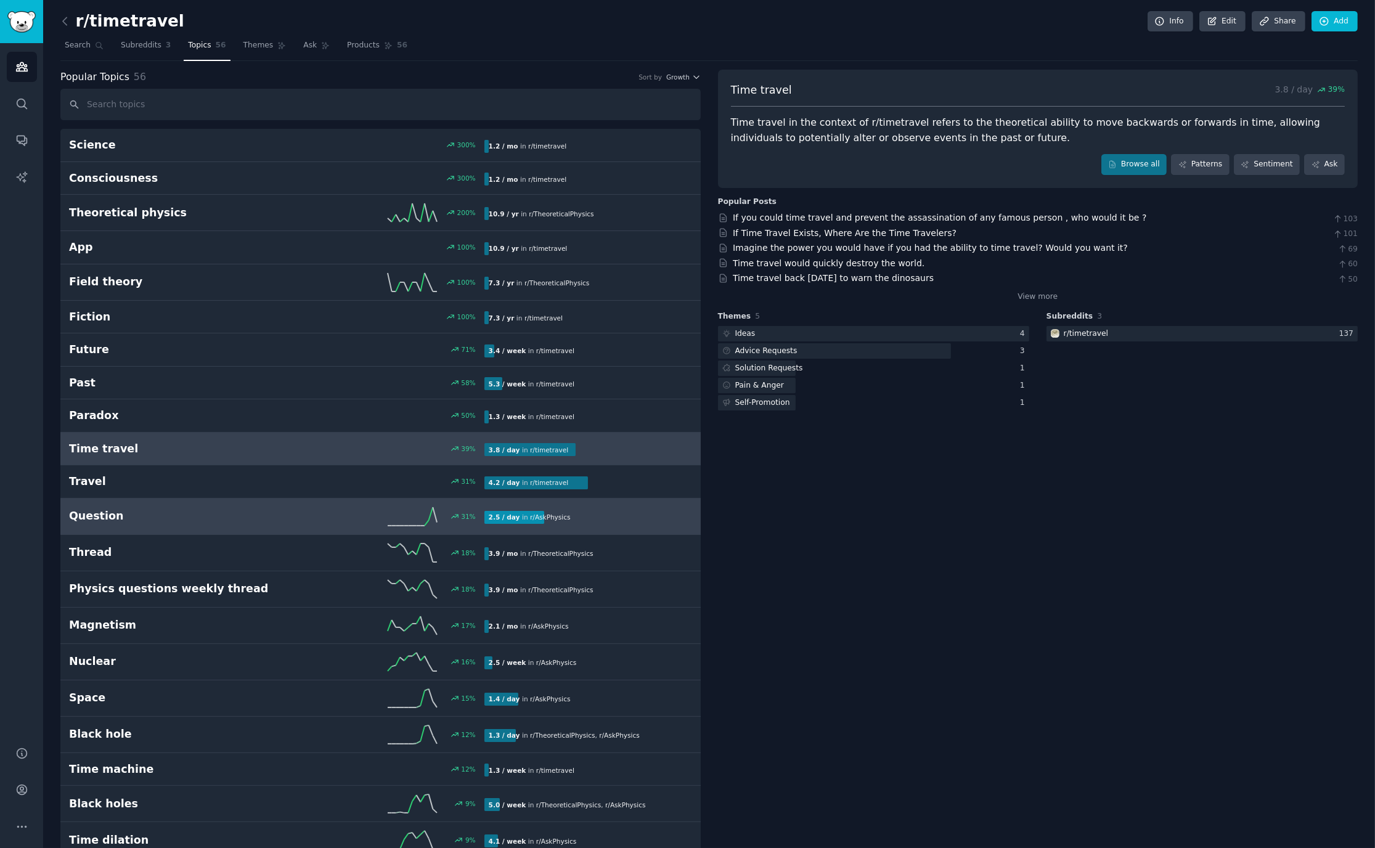
click at [242, 507] on div "Question 31 % 2.5 / day in r/ AskPhysics 31% increase in mentions recently" at bounding box center [380, 516] width 623 height 18
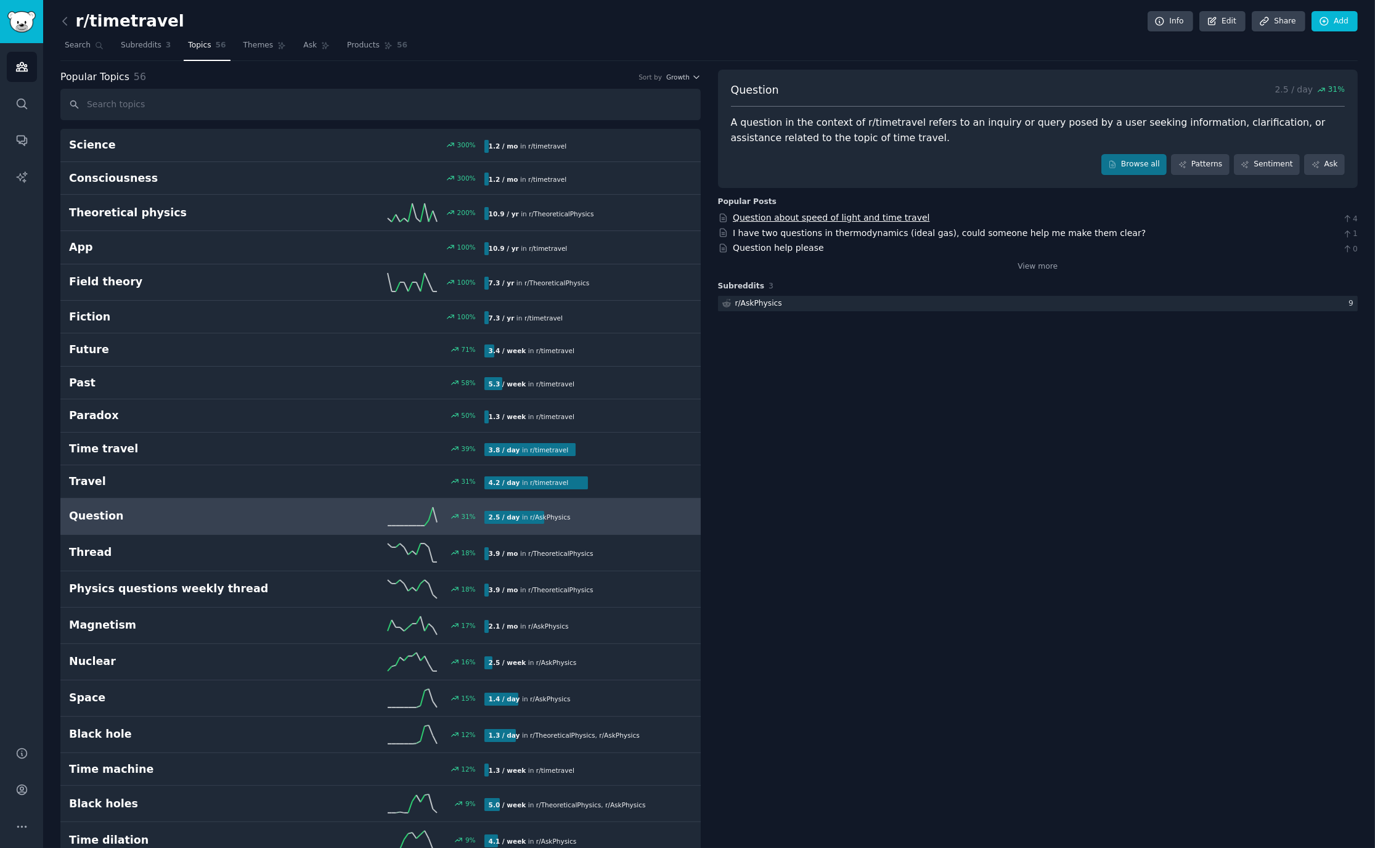
click at [886, 219] on link "Question about speed of light and time travel" at bounding box center [831, 218] width 197 height 10
click at [17, 88] on div "Audiences Search Conversations AI Reports" at bounding box center [21, 387] width 43 height 688
click at [20, 99] on icon "Sidebar" at bounding box center [22, 104] width 10 height 10
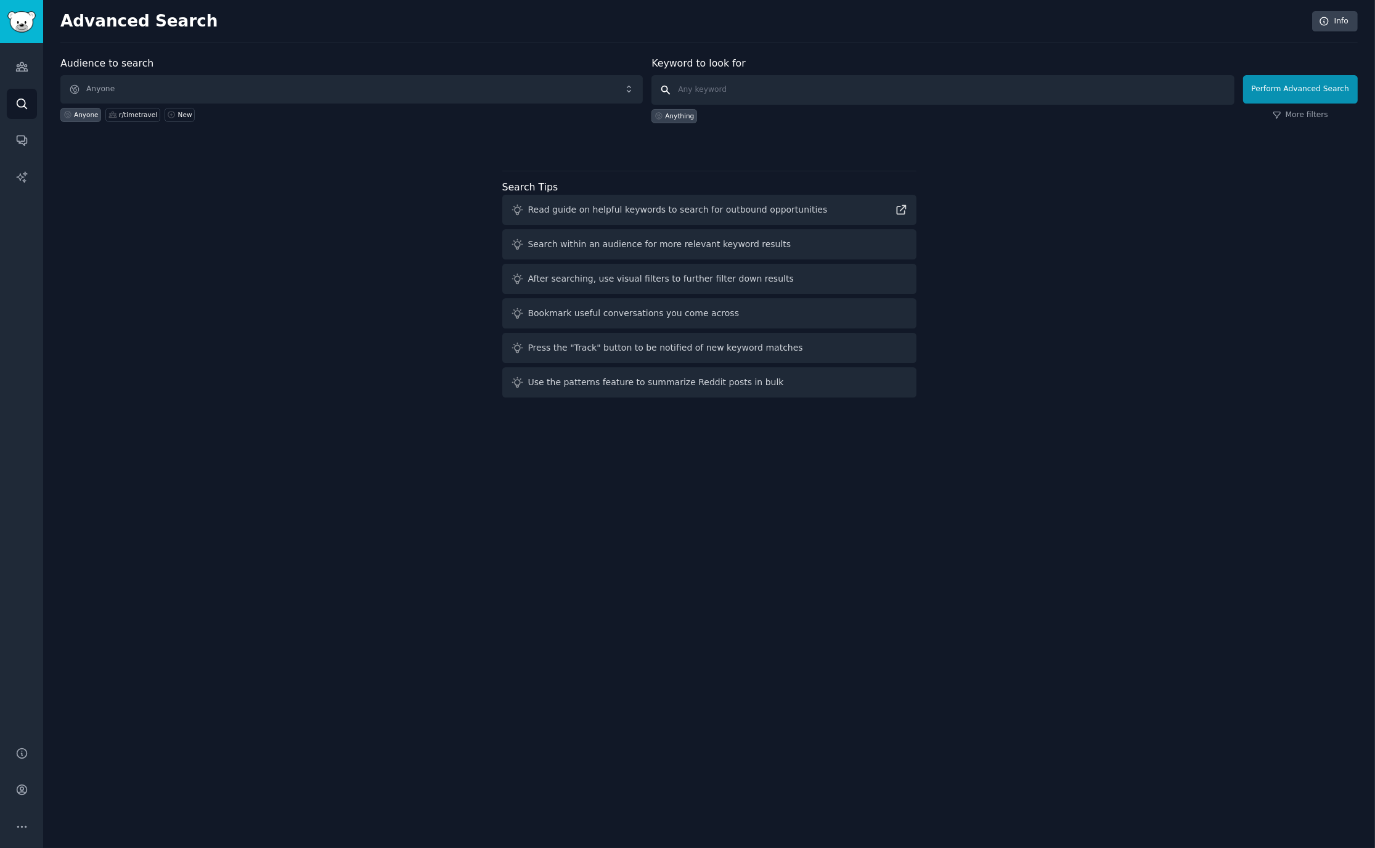
click at [742, 99] on input "text" at bounding box center [942, 90] width 582 height 30
type input "reels make money"
click button "Perform Advanced Search" at bounding box center [1300, 89] width 115 height 28
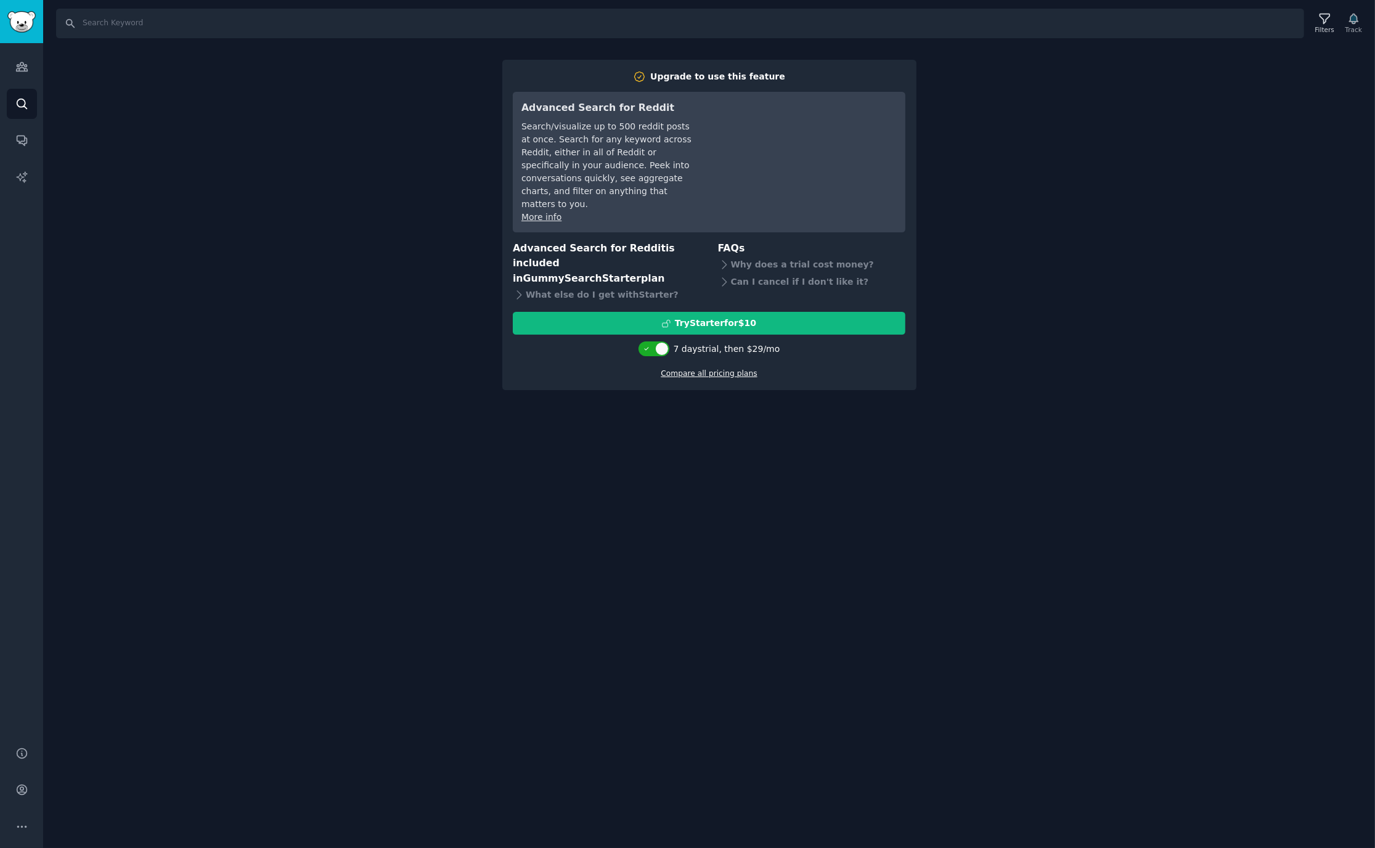
click at [682, 369] on link "Compare all pricing plans" at bounding box center [709, 373] width 96 height 9
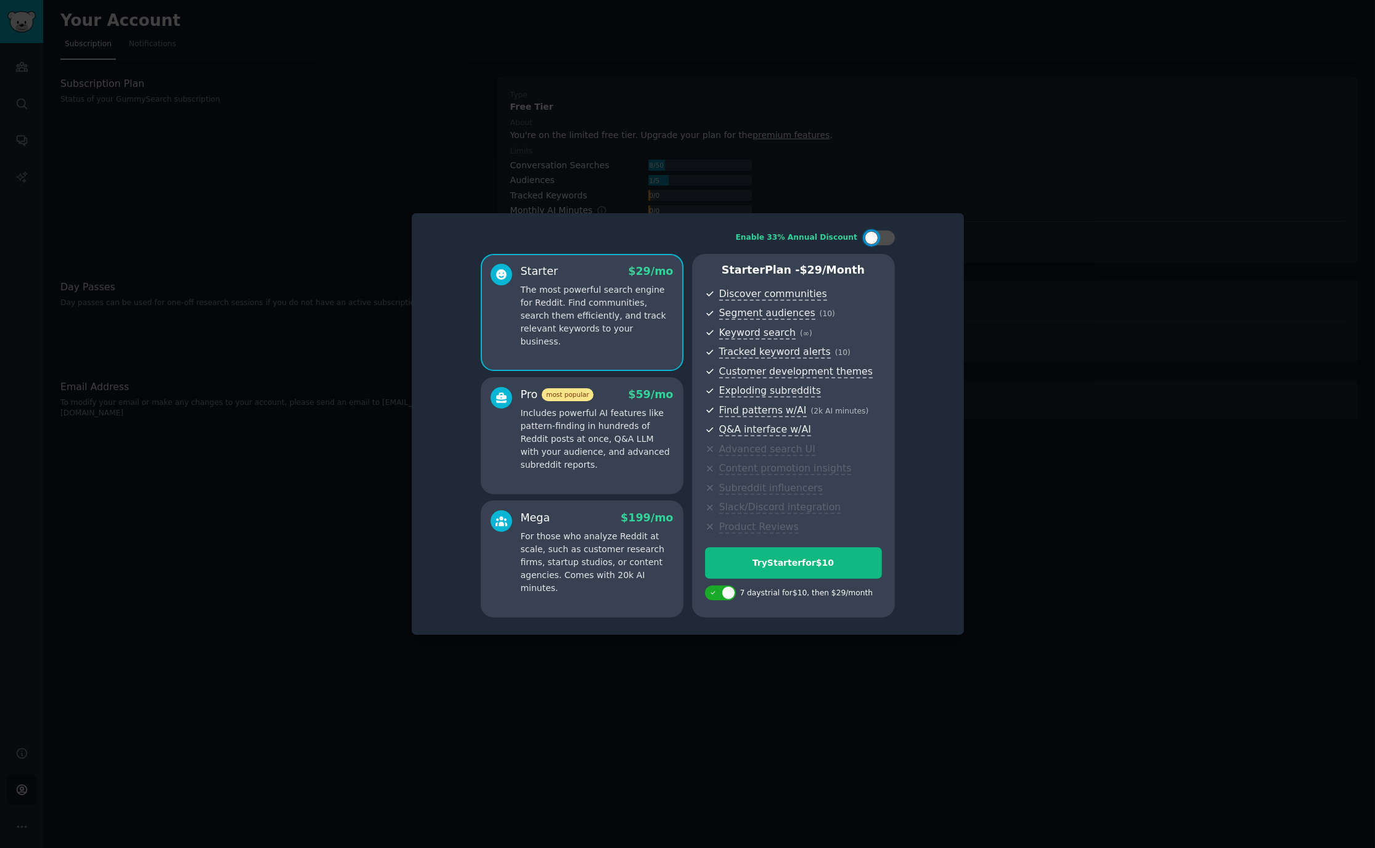
click at [648, 461] on p "Includes powerful AI features like pattern-finding in hundreds of Reddit posts …" at bounding box center [597, 439] width 153 height 65
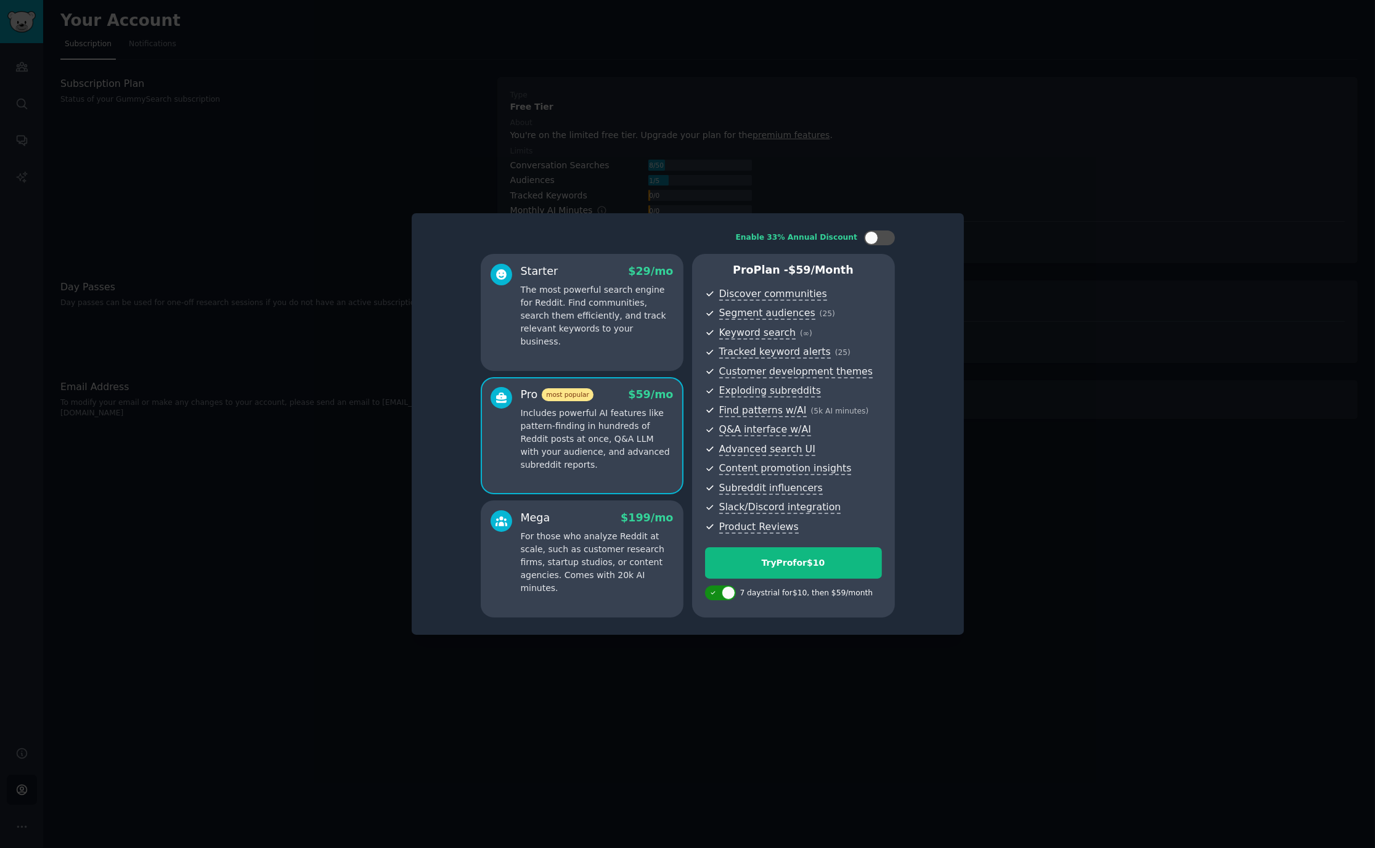
click at [726, 594] on div at bounding box center [729, 593] width 14 height 14
checkbox input "false"
click at [747, 568] on div "Buy Pro - $ 59 /month" at bounding box center [794, 562] width 176 height 13
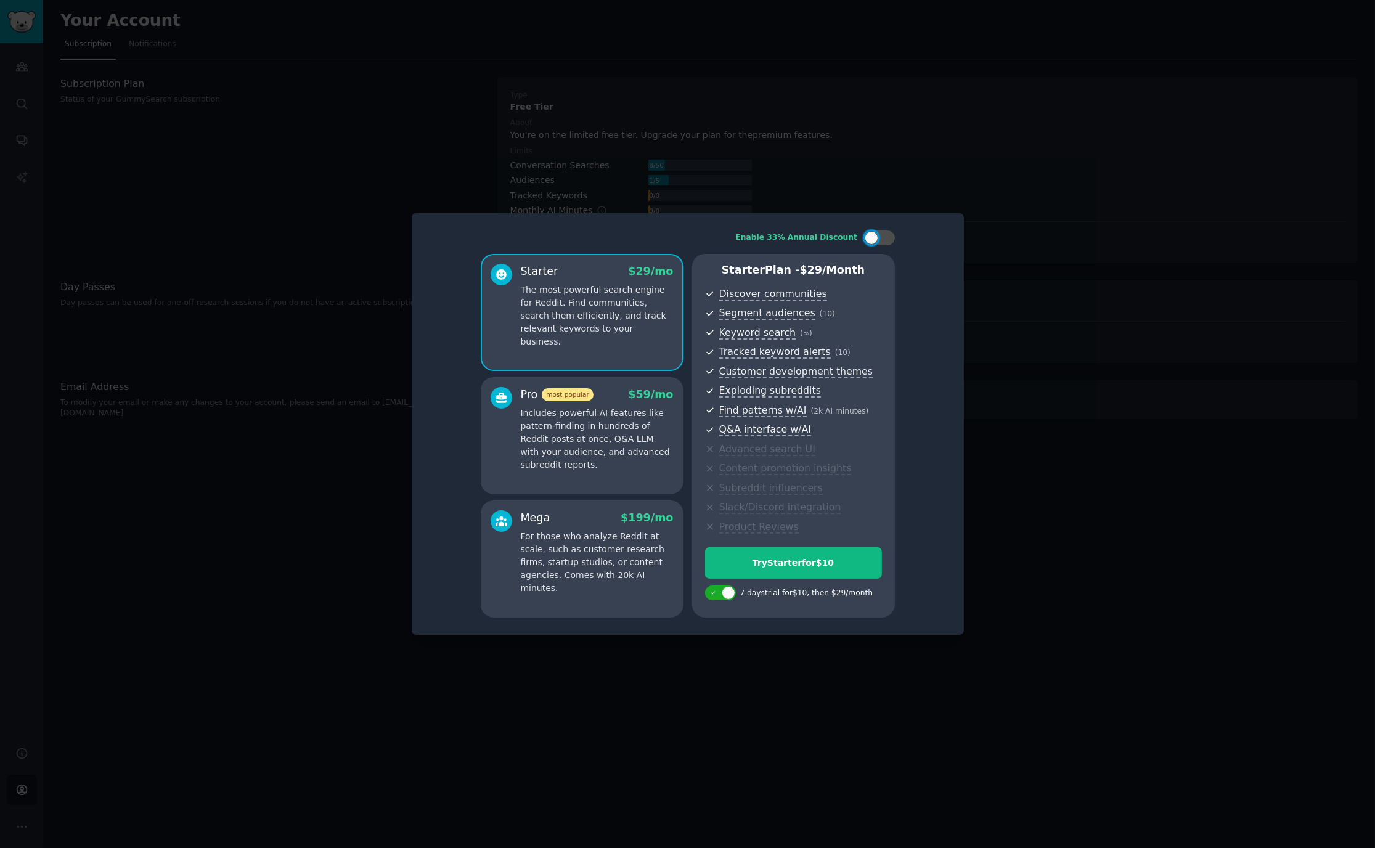
drag, startPoint x: 992, startPoint y: 97, endPoint x: 990, endPoint y: 118, distance: 21.1
click at [992, 96] on div at bounding box center [687, 424] width 1375 height 848
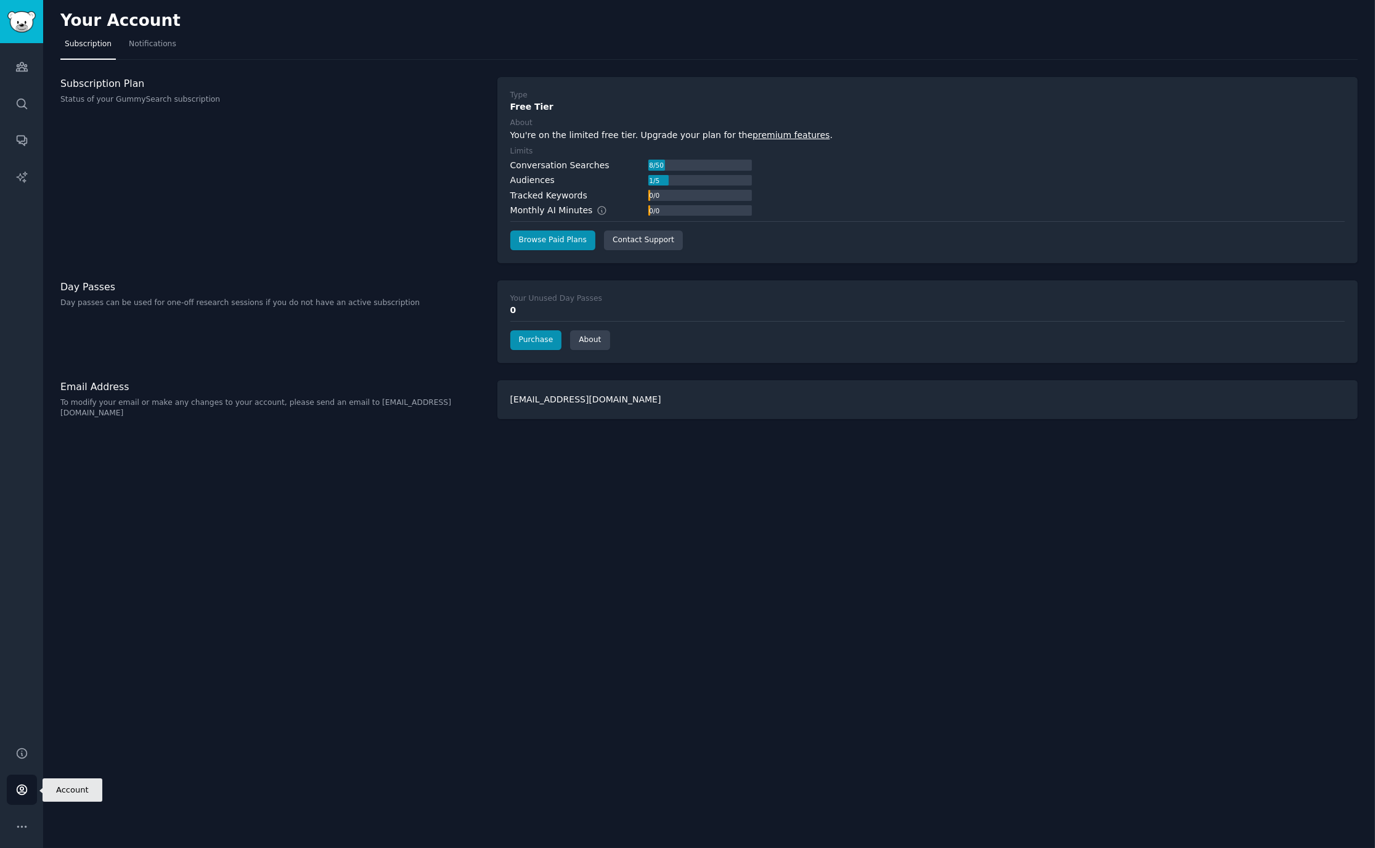
click at [34, 785] on link "Account" at bounding box center [22, 790] width 30 height 30
click at [30, 786] on link "Account" at bounding box center [22, 790] width 30 height 30
click at [25, 824] on icon "Sidebar" at bounding box center [21, 826] width 13 height 13
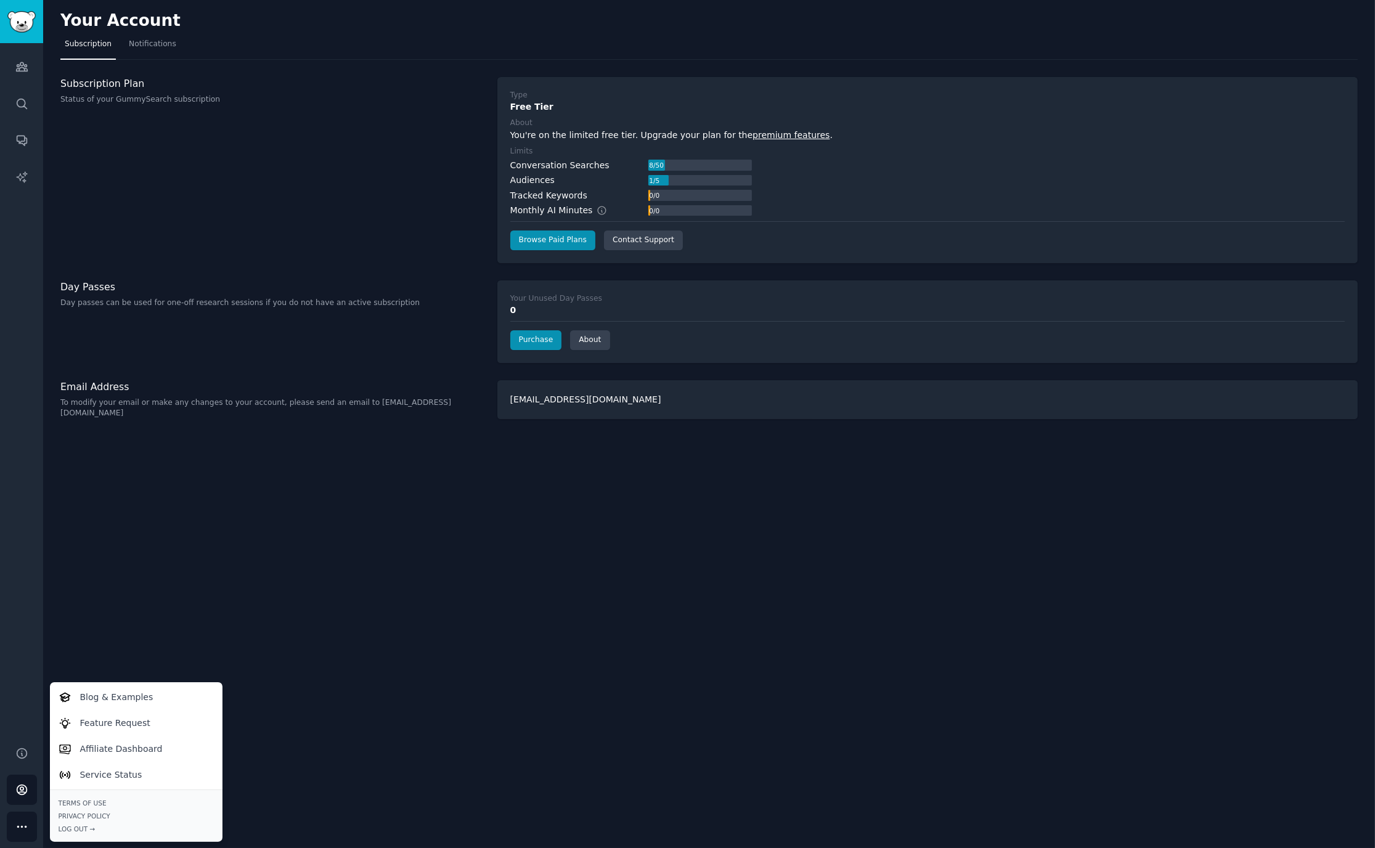
click at [583, 605] on div "Your Account Subscription Notifications Subscription Plan Status of your GummyS…" at bounding box center [709, 424] width 1332 height 848
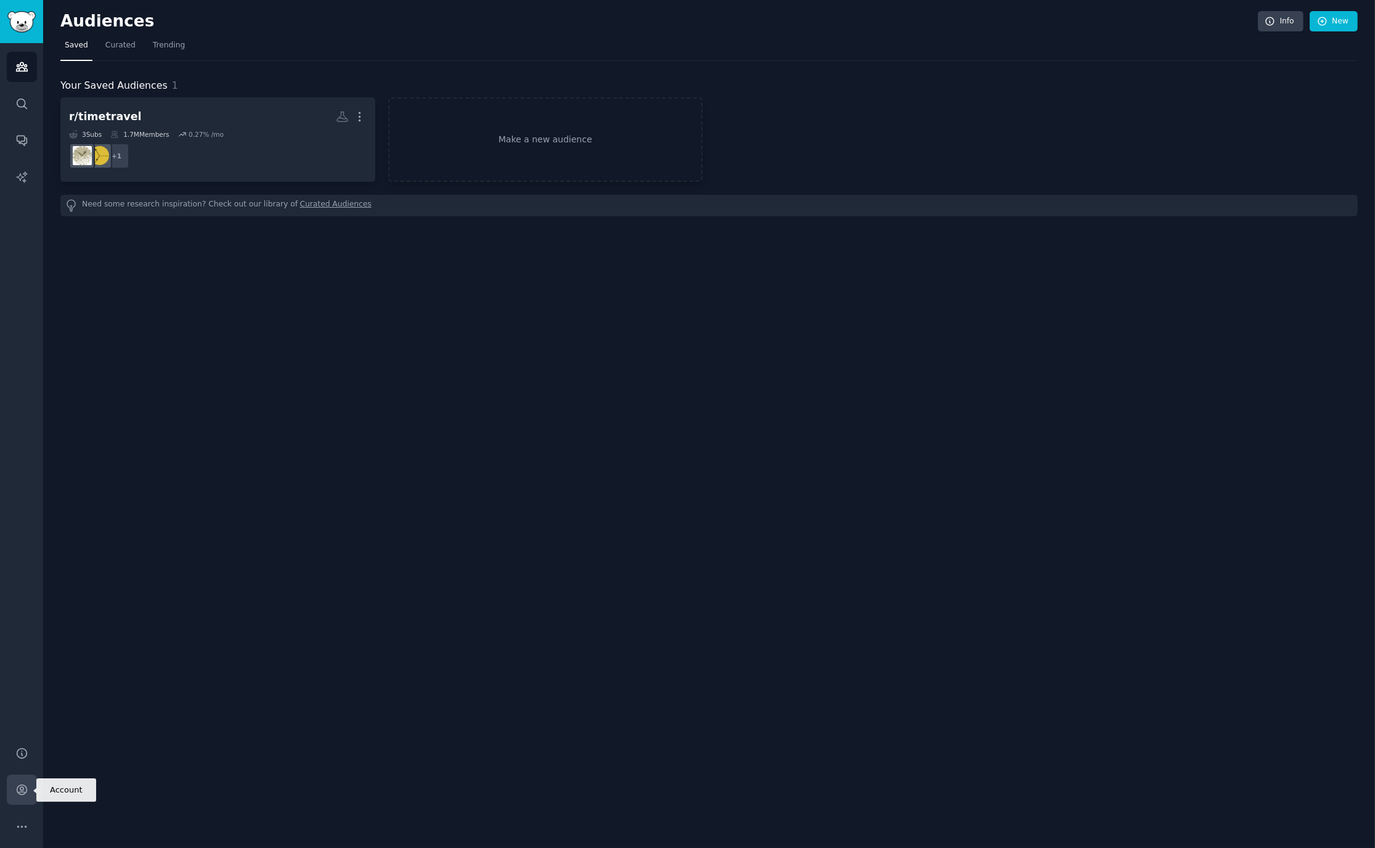
click at [12, 787] on link "Account" at bounding box center [22, 790] width 30 height 30
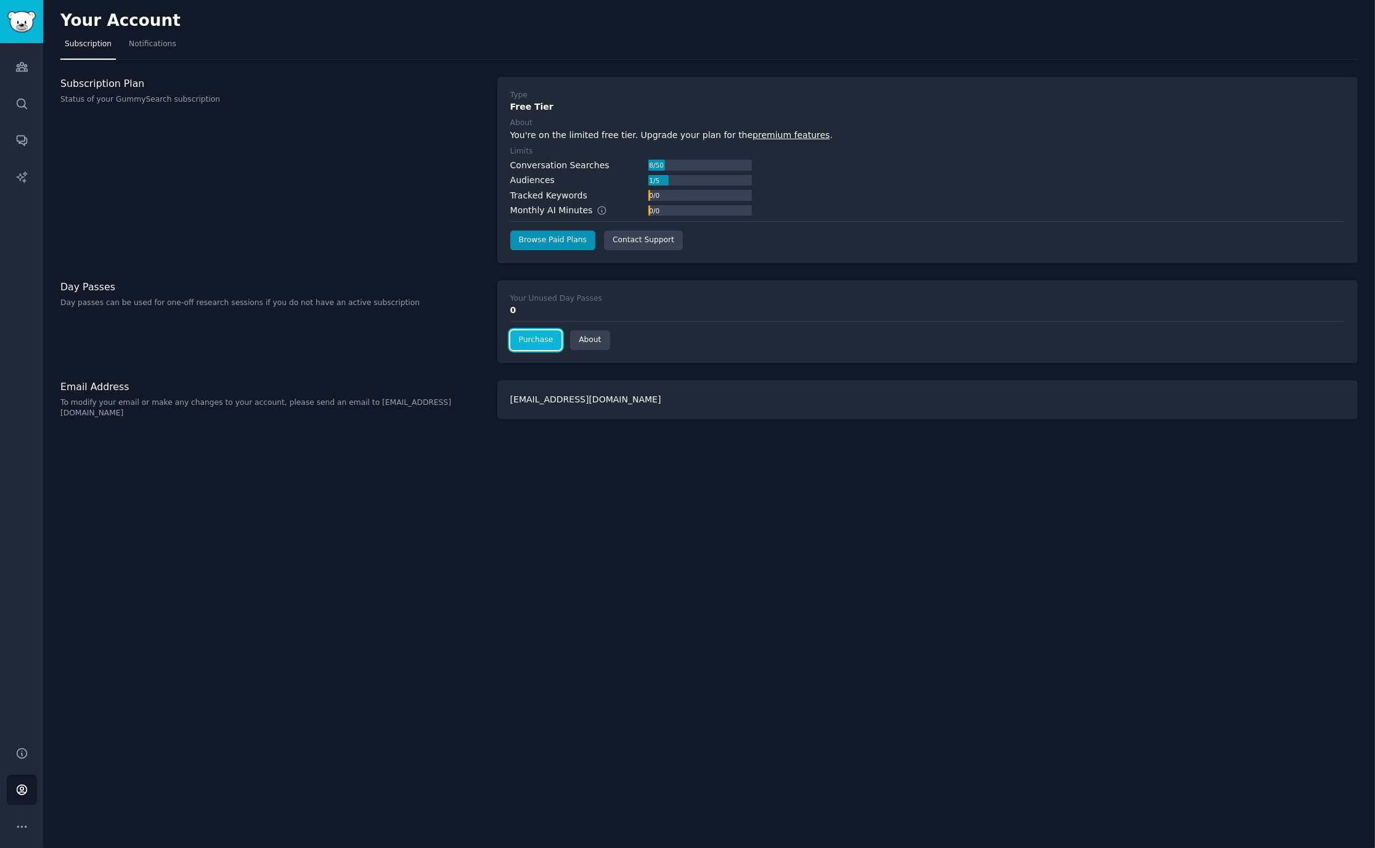
click at [531, 331] on link "Purchase" at bounding box center [536, 340] width 52 height 20
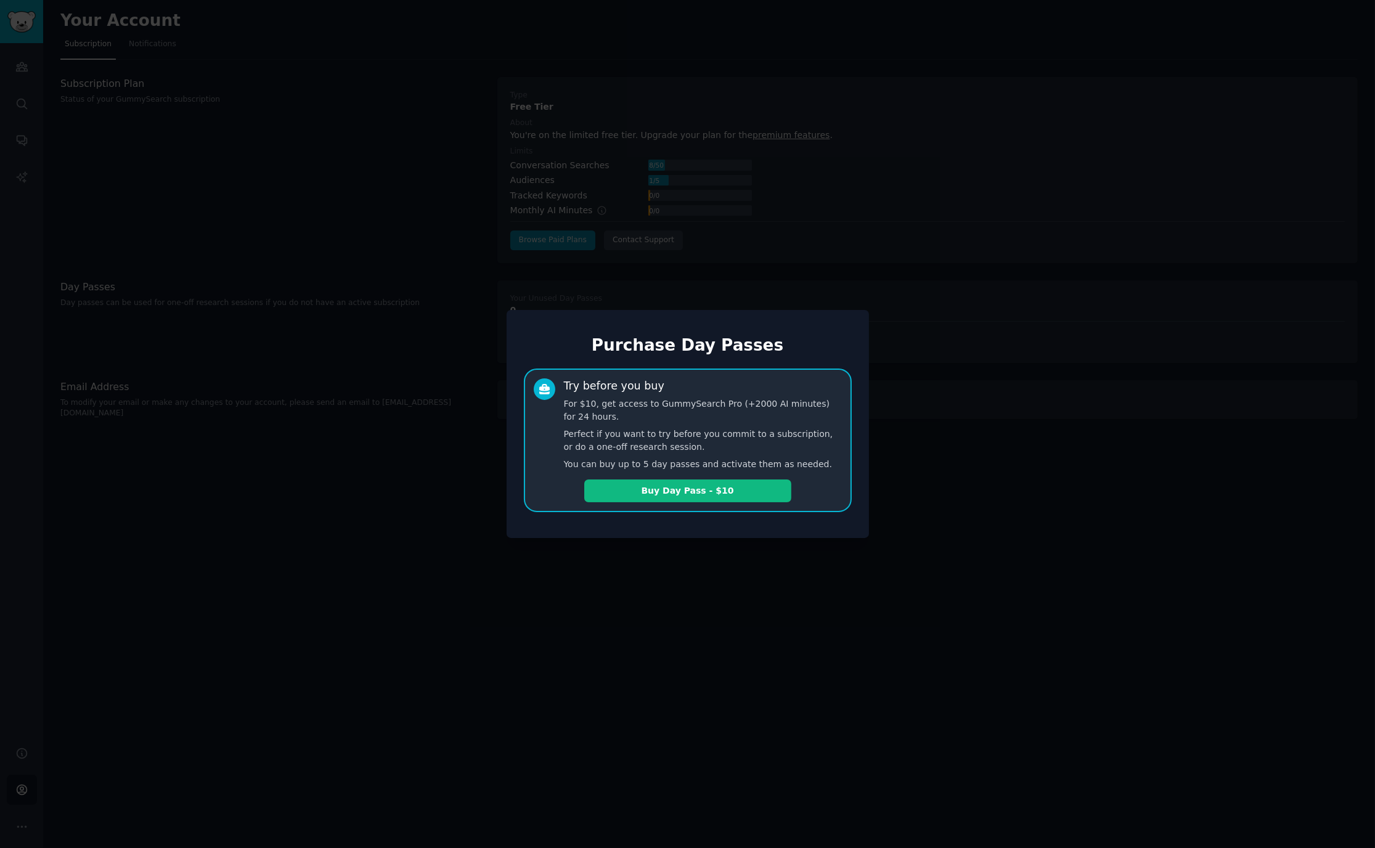
click at [358, 323] on div at bounding box center [687, 424] width 1375 height 848
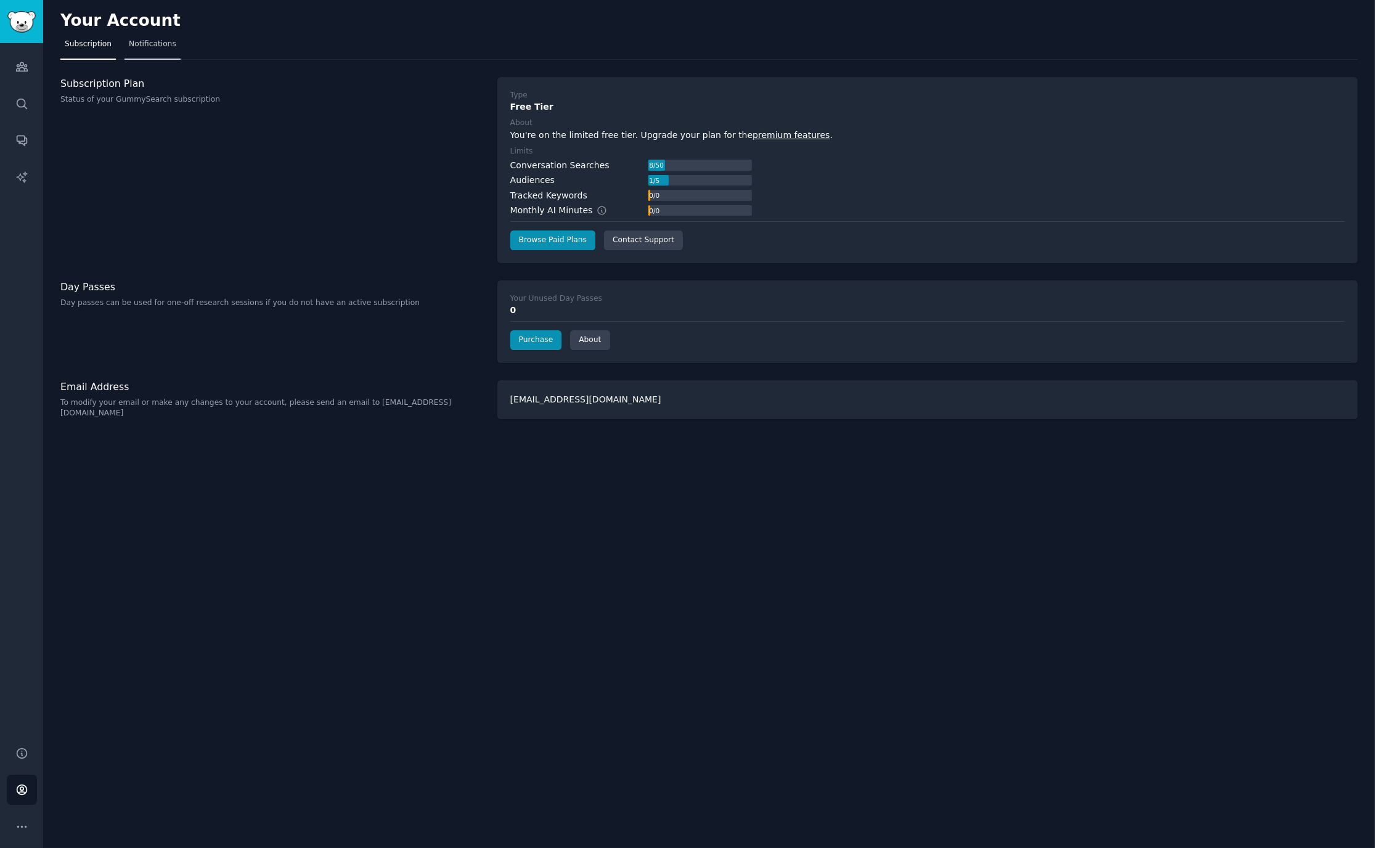
click at [153, 39] on span "Notifications" at bounding box center [152, 44] width 47 height 11
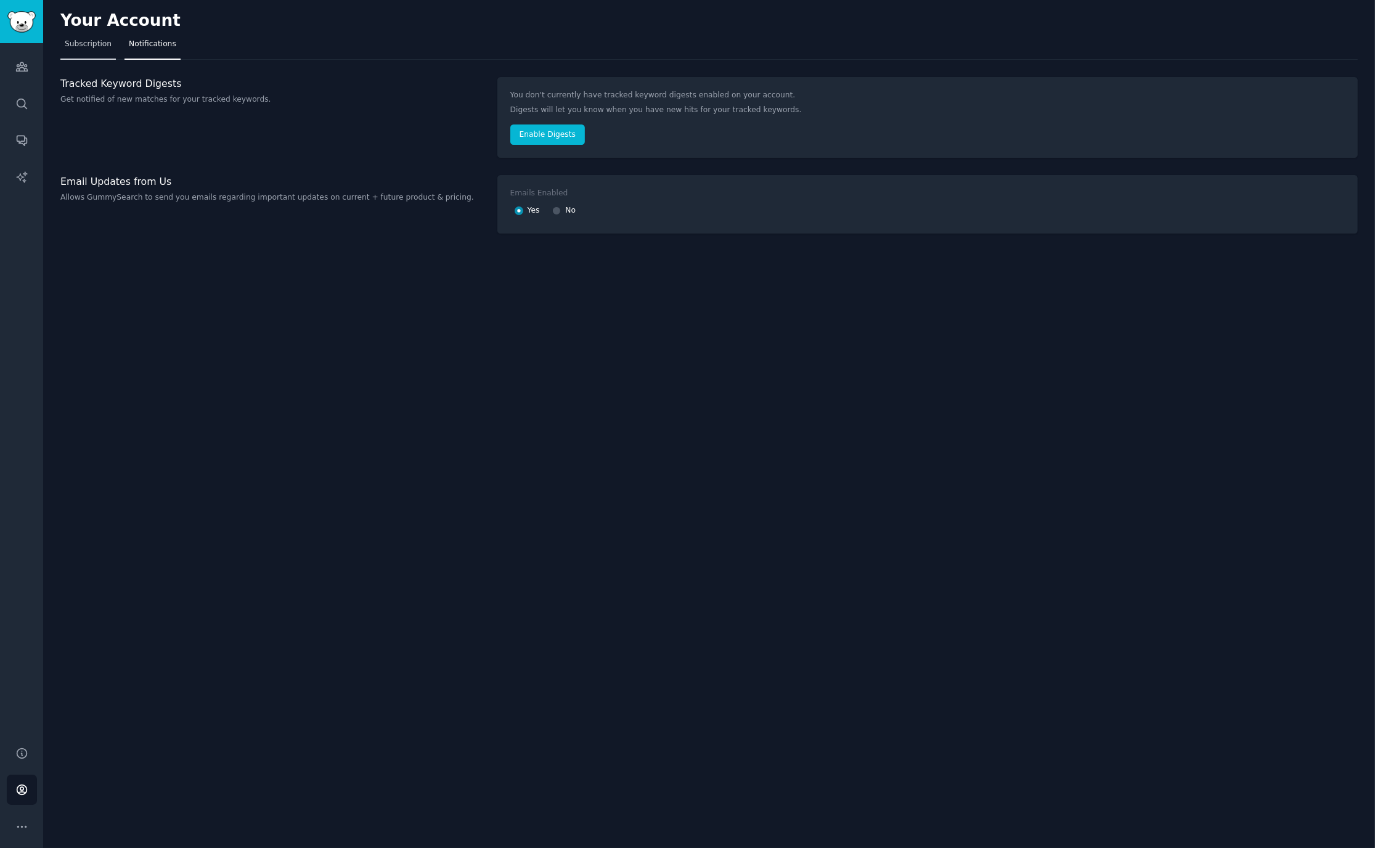
click at [94, 36] on link "Subscription" at bounding box center [87, 47] width 55 height 25
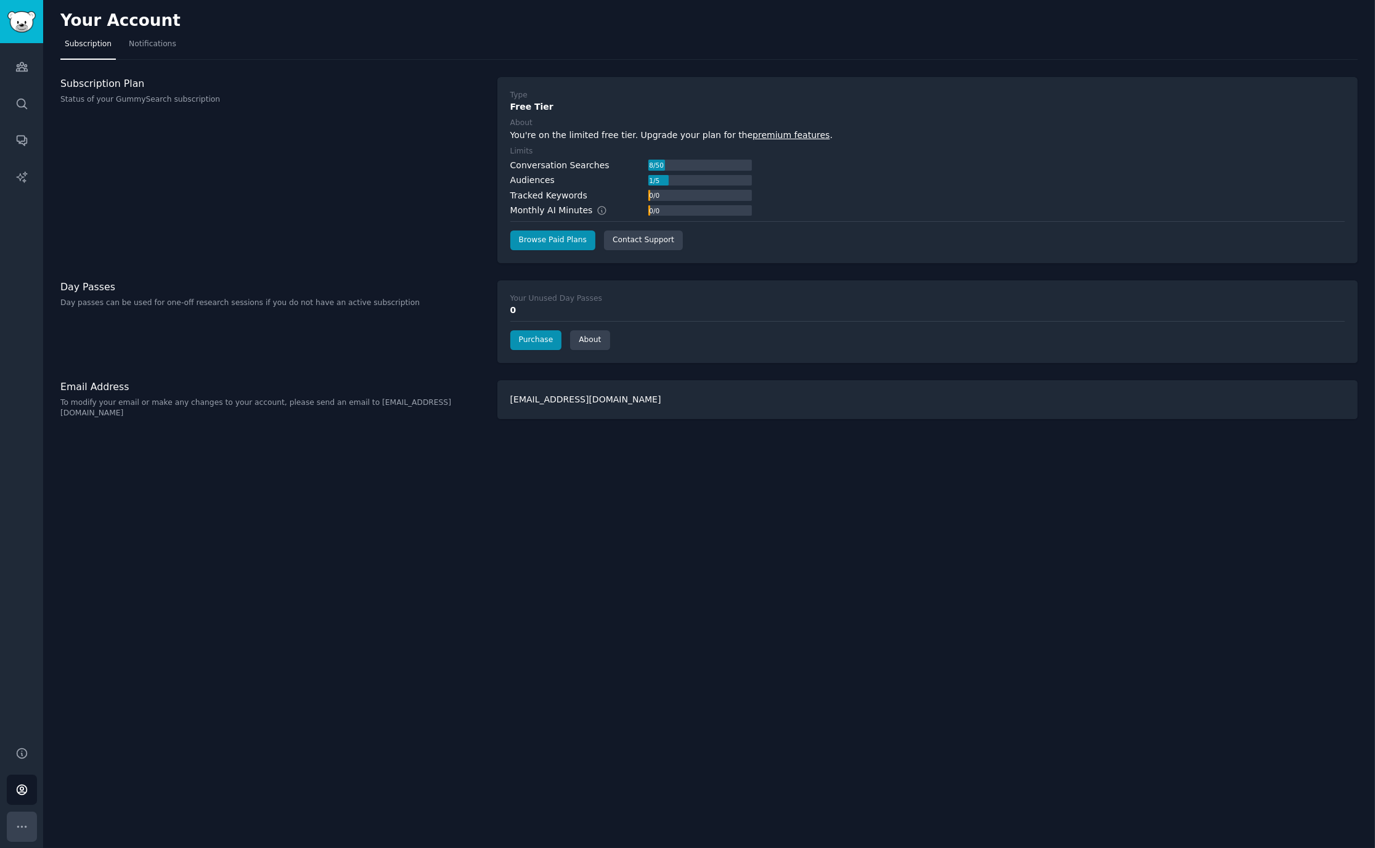
click at [25, 814] on button "More" at bounding box center [22, 827] width 30 height 30
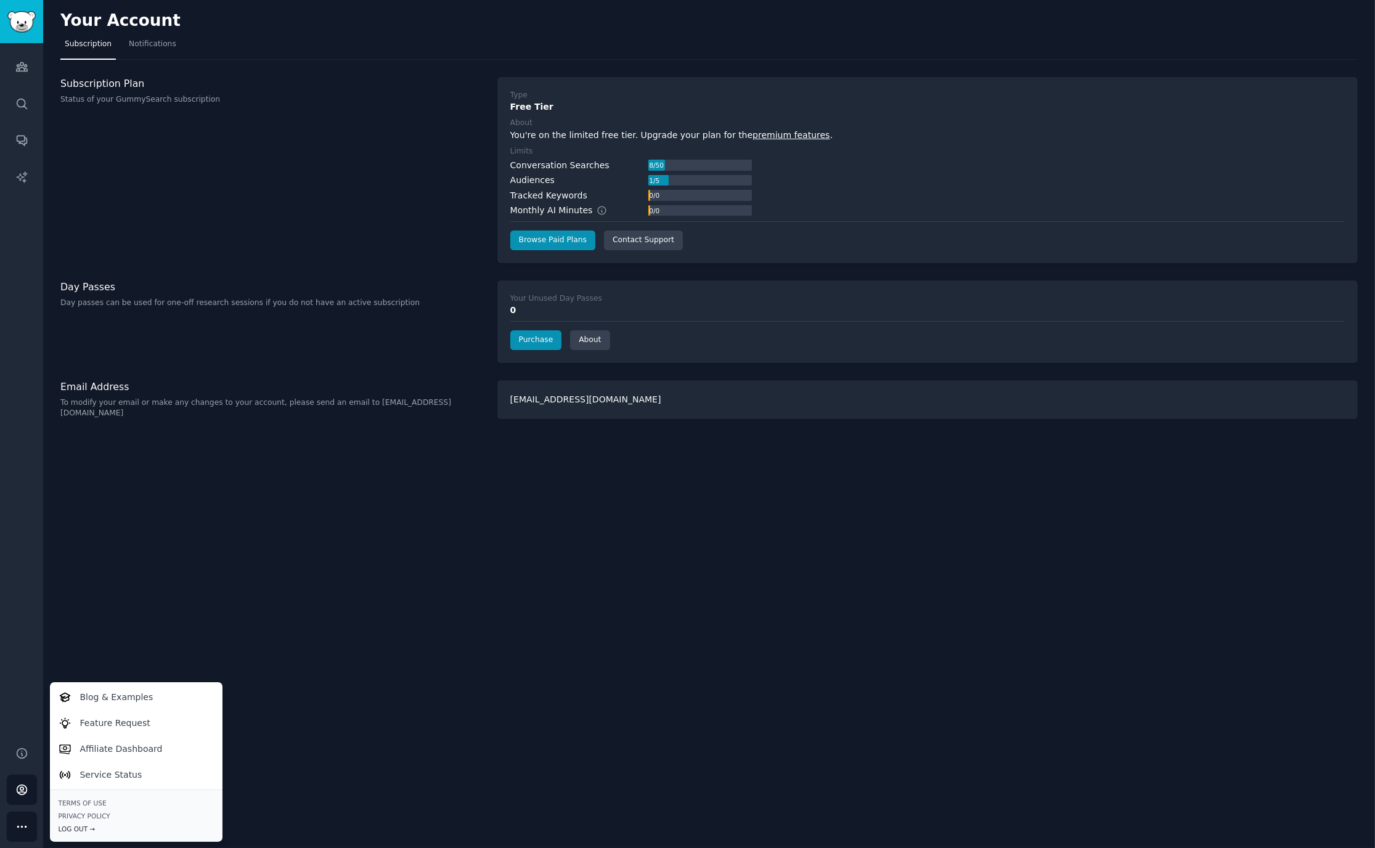
click at [83, 829] on div "Log Out →" at bounding box center [136, 829] width 155 height 9
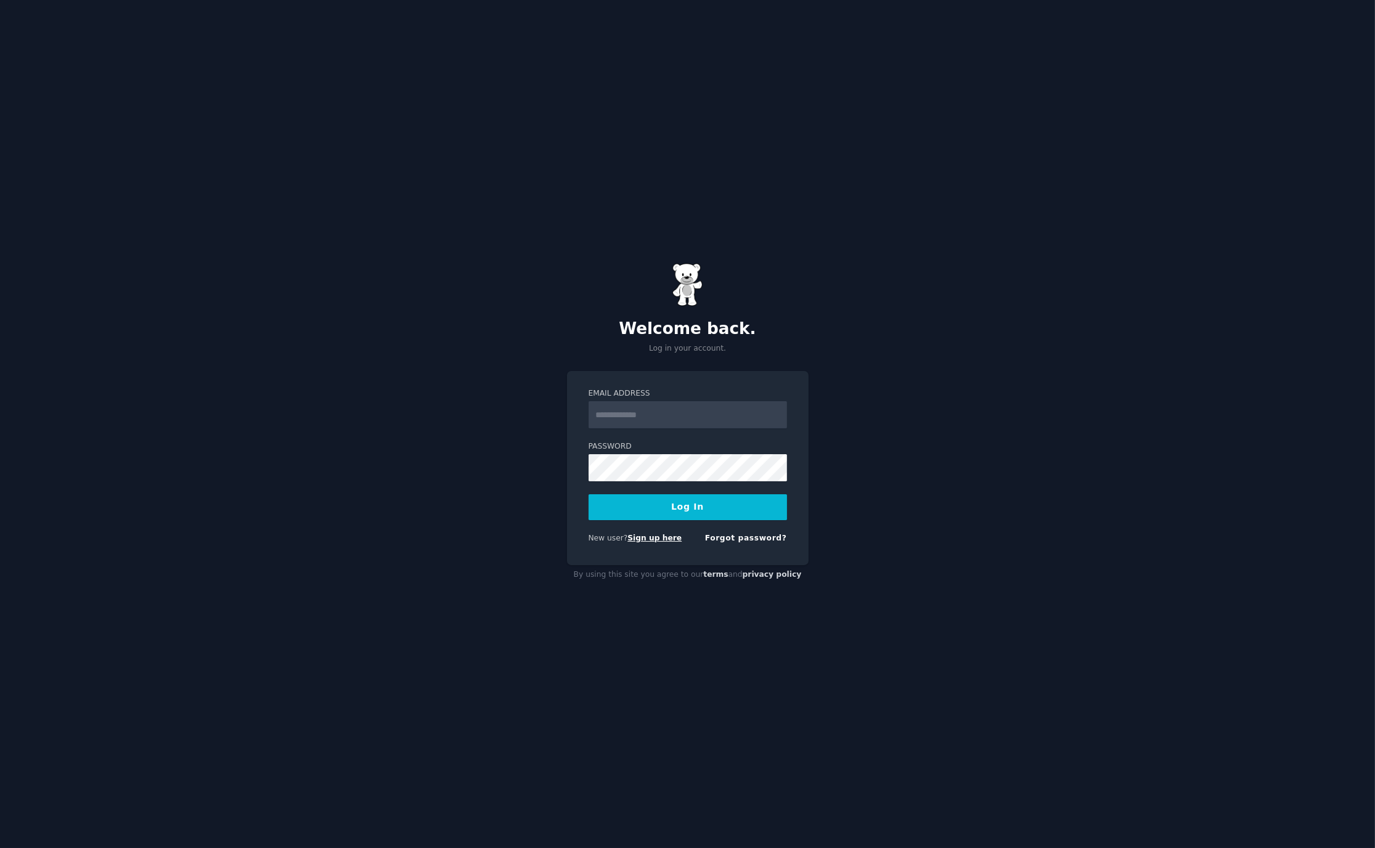
click at [646, 538] on link "Sign up here" at bounding box center [654, 538] width 54 height 9
click at [625, 417] on input "Email Address" at bounding box center [688, 414] width 198 height 27
click at [557, 393] on div "Welcome back. Log in your account. Email Address Password Log In New user? Sign…" at bounding box center [687, 424] width 1375 height 848
click at [613, 412] on input "Email Address" at bounding box center [688, 414] width 198 height 27
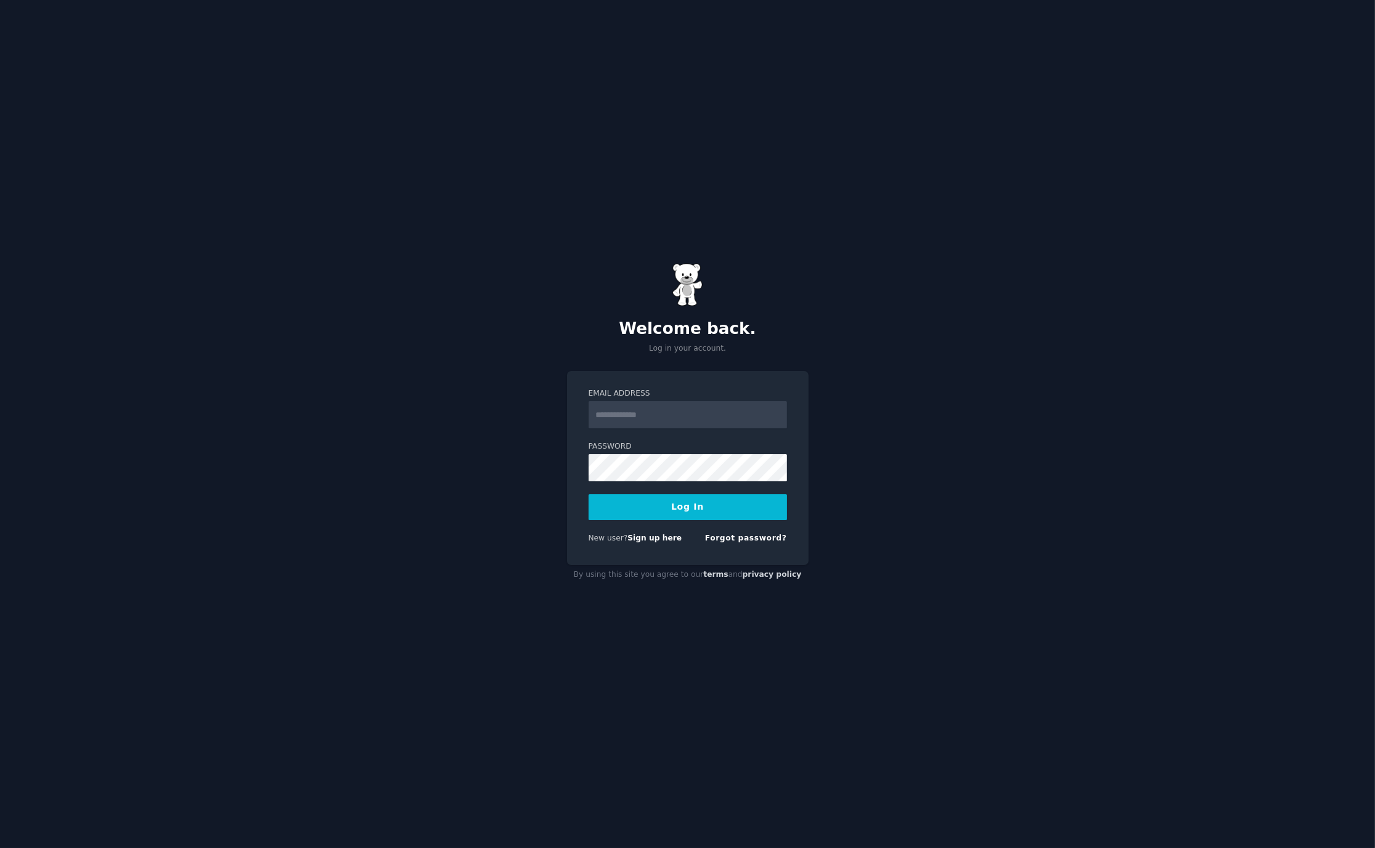
click at [409, 331] on div "Welcome back. Log in your account. Email Address Password Log In New user? Sign…" at bounding box center [687, 424] width 1375 height 848
click at [628, 418] on input "Email Address" at bounding box center [688, 414] width 198 height 27
type input "**********"
click at [682, 504] on button "Log In" at bounding box center [688, 507] width 198 height 26
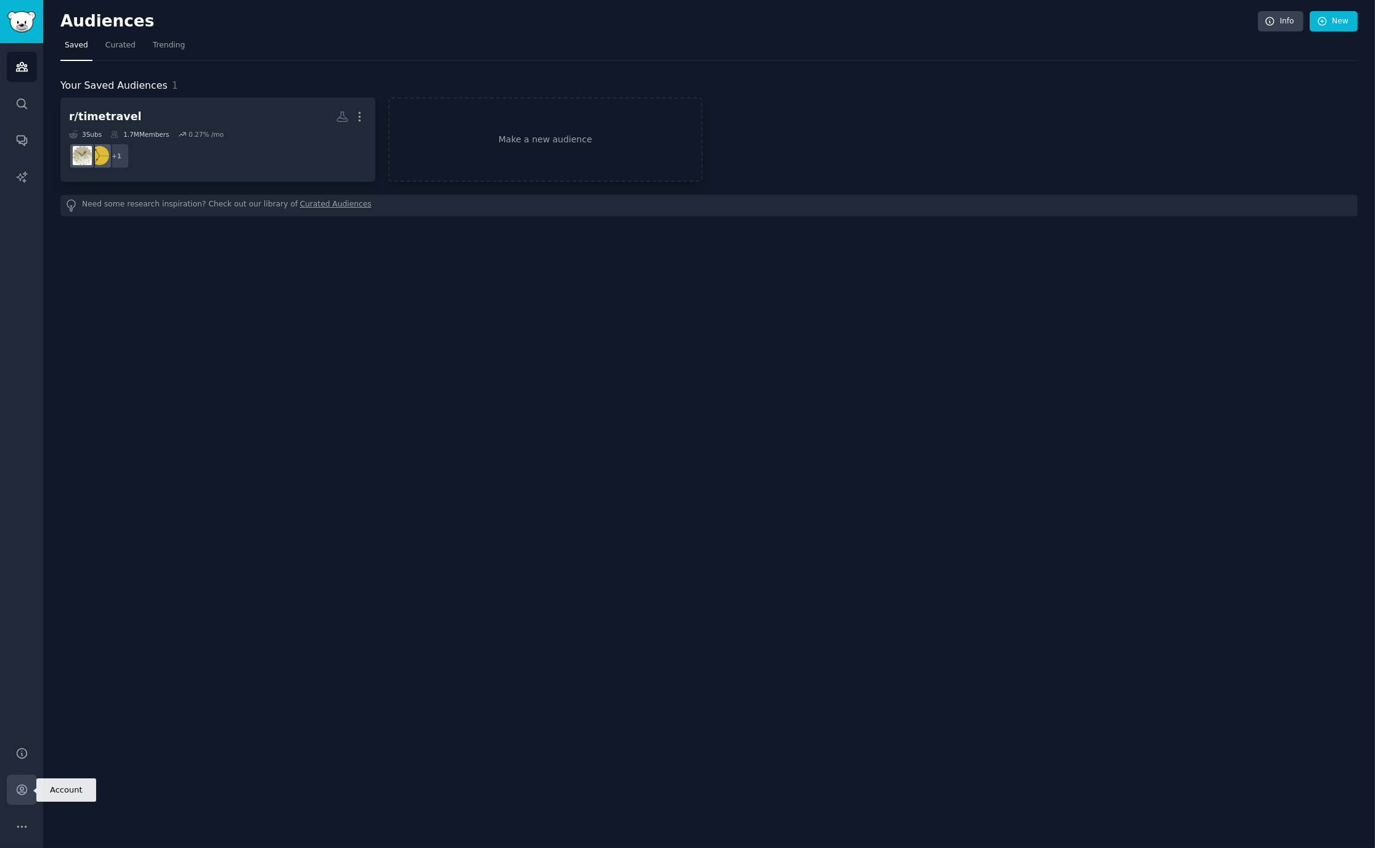
click at [24, 789] on icon "Sidebar" at bounding box center [21, 789] width 13 height 13
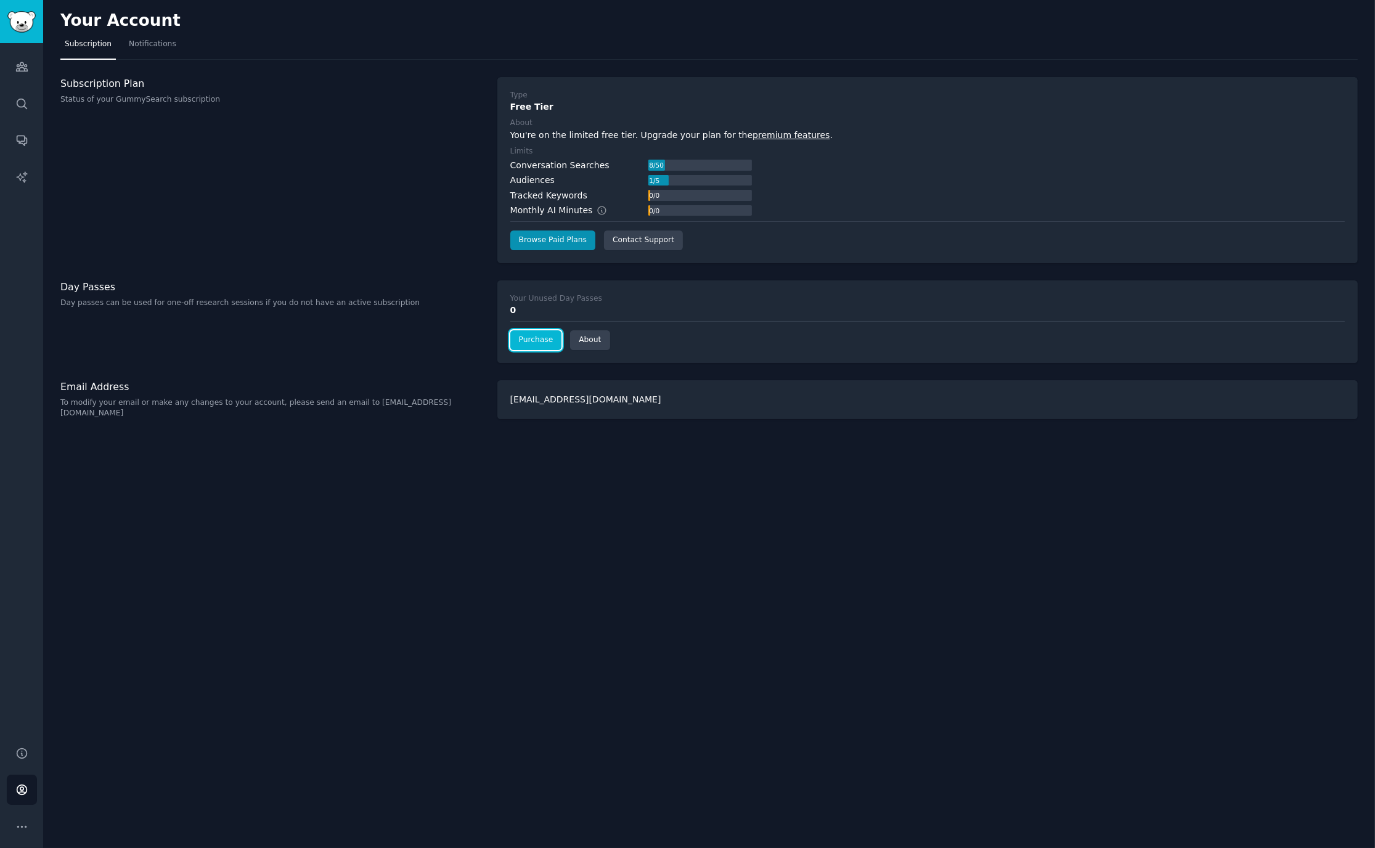
click at [525, 340] on link "Purchase" at bounding box center [536, 340] width 52 height 20
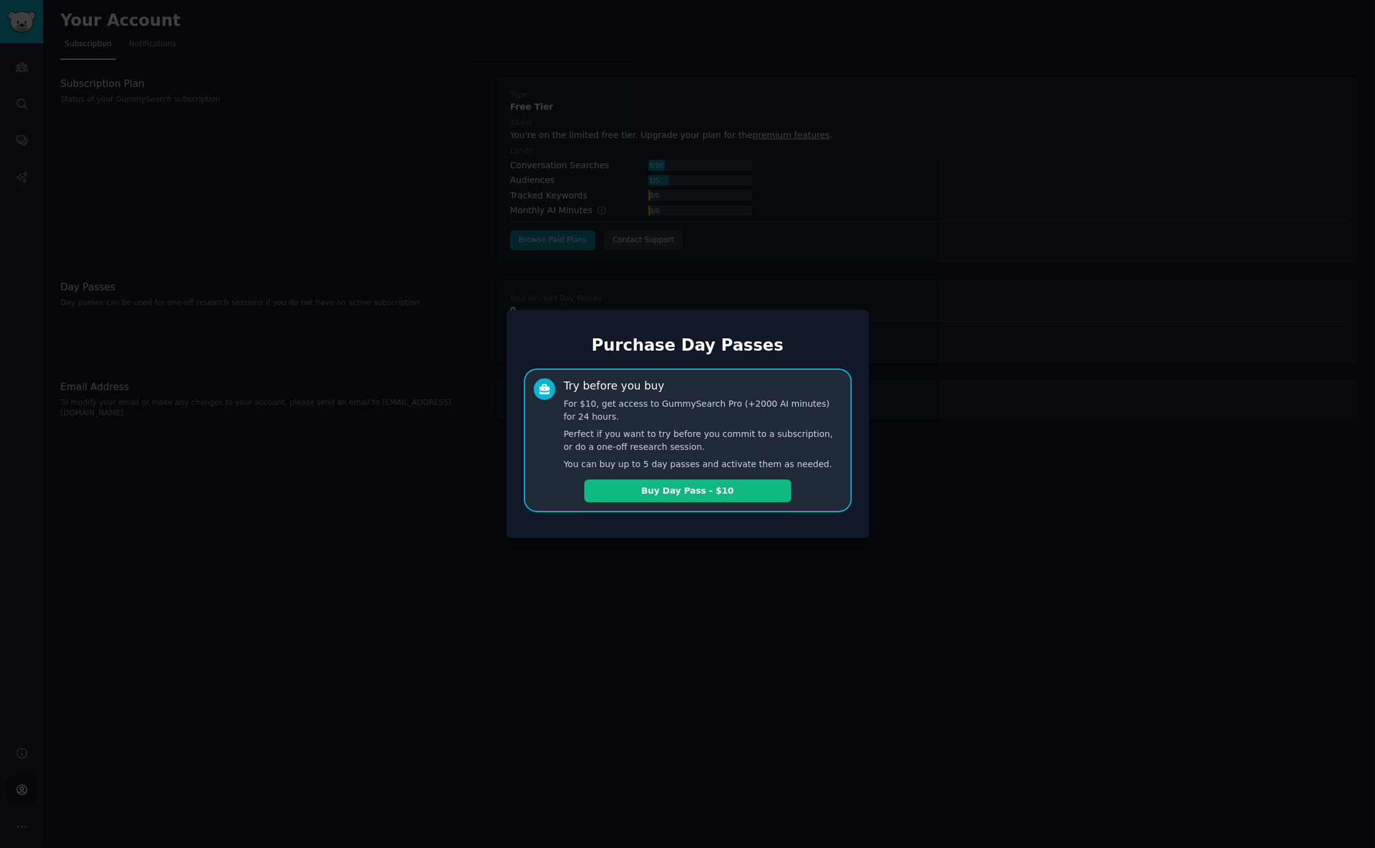
click at [304, 275] on div at bounding box center [687, 424] width 1375 height 848
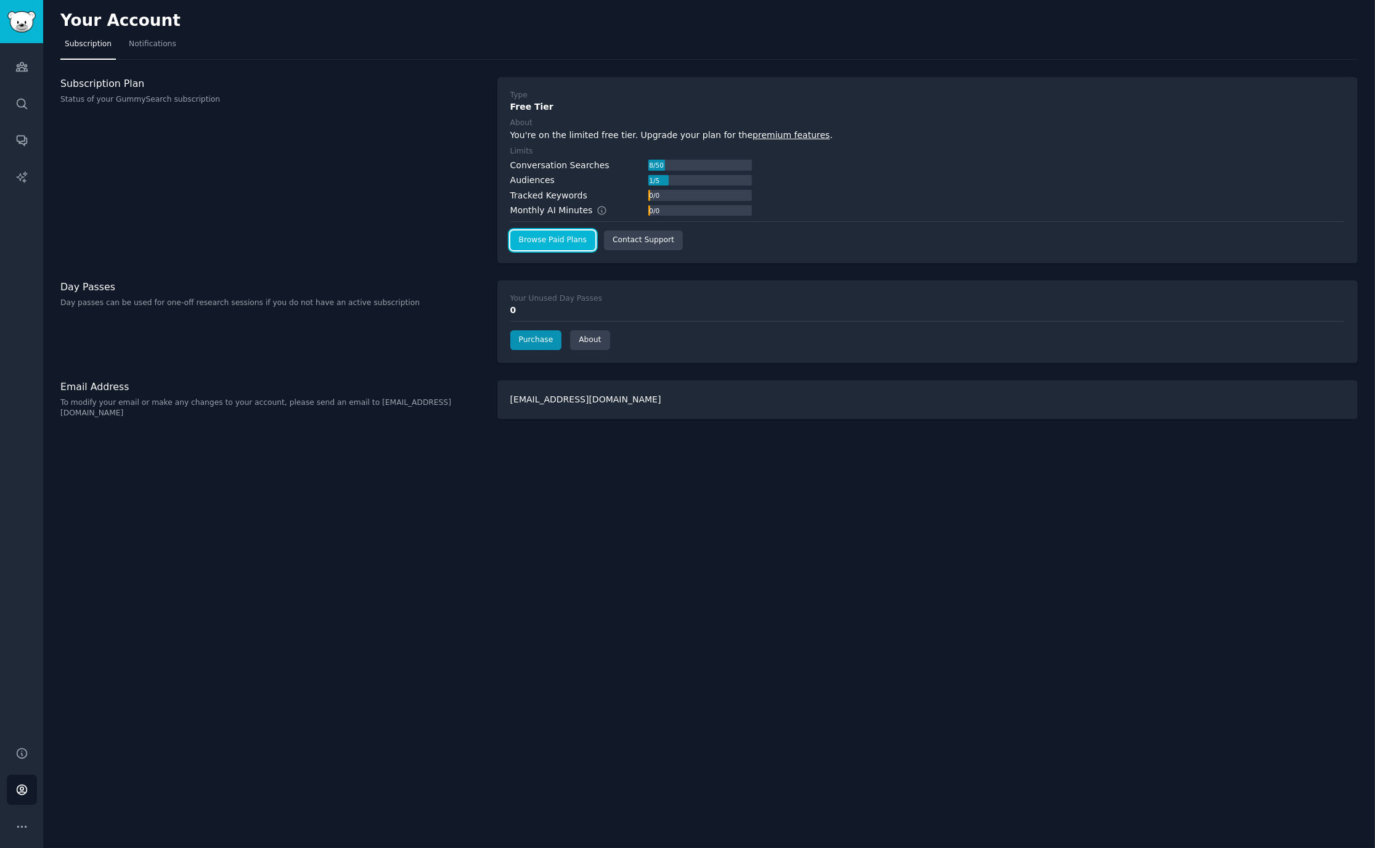
click at [553, 237] on link "Browse Paid Plans" at bounding box center [552, 240] width 85 height 20
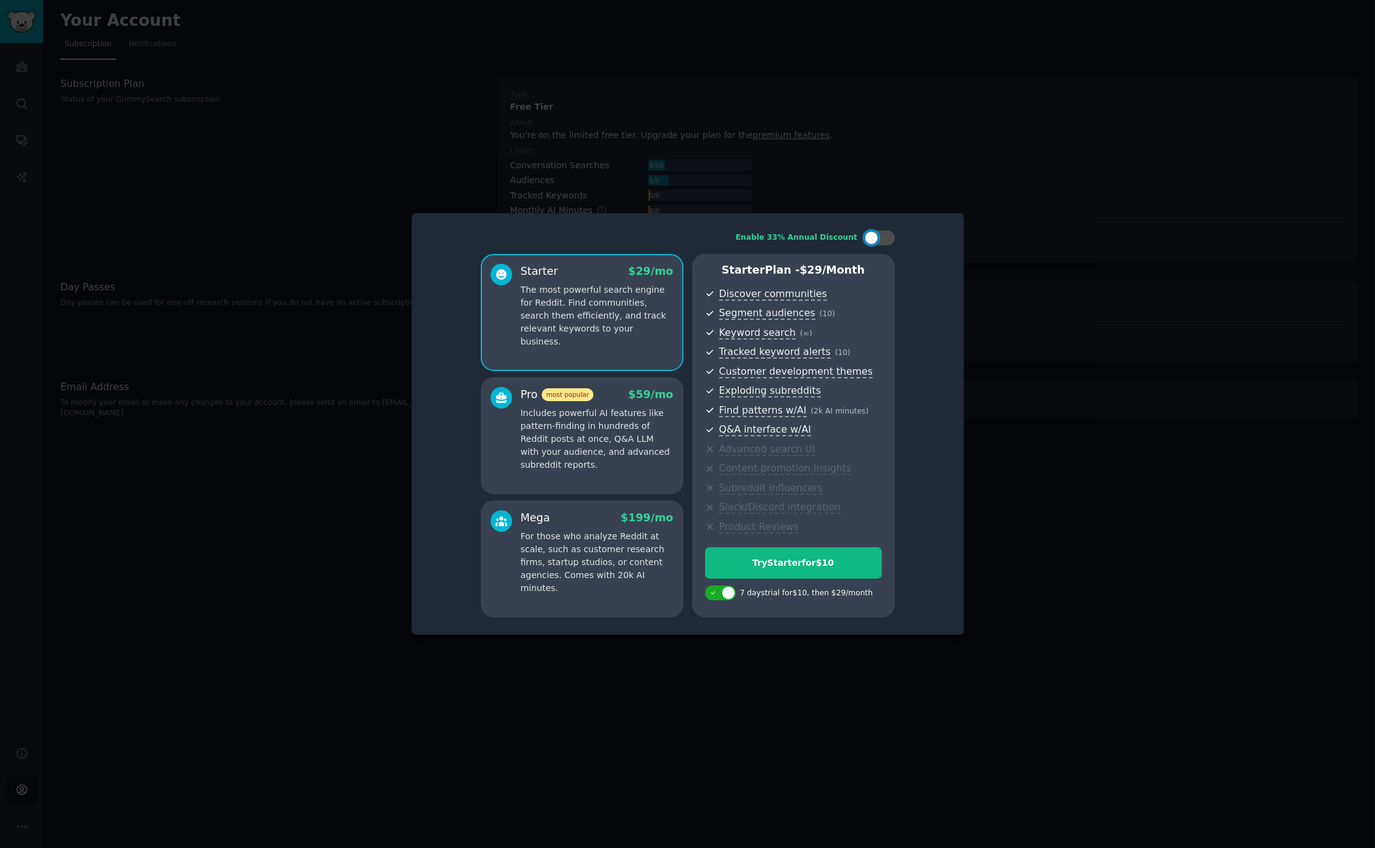
click at [578, 468] on p "Includes powerful AI features like pattern-finding in hundreds of Reddit posts …" at bounding box center [597, 439] width 153 height 65
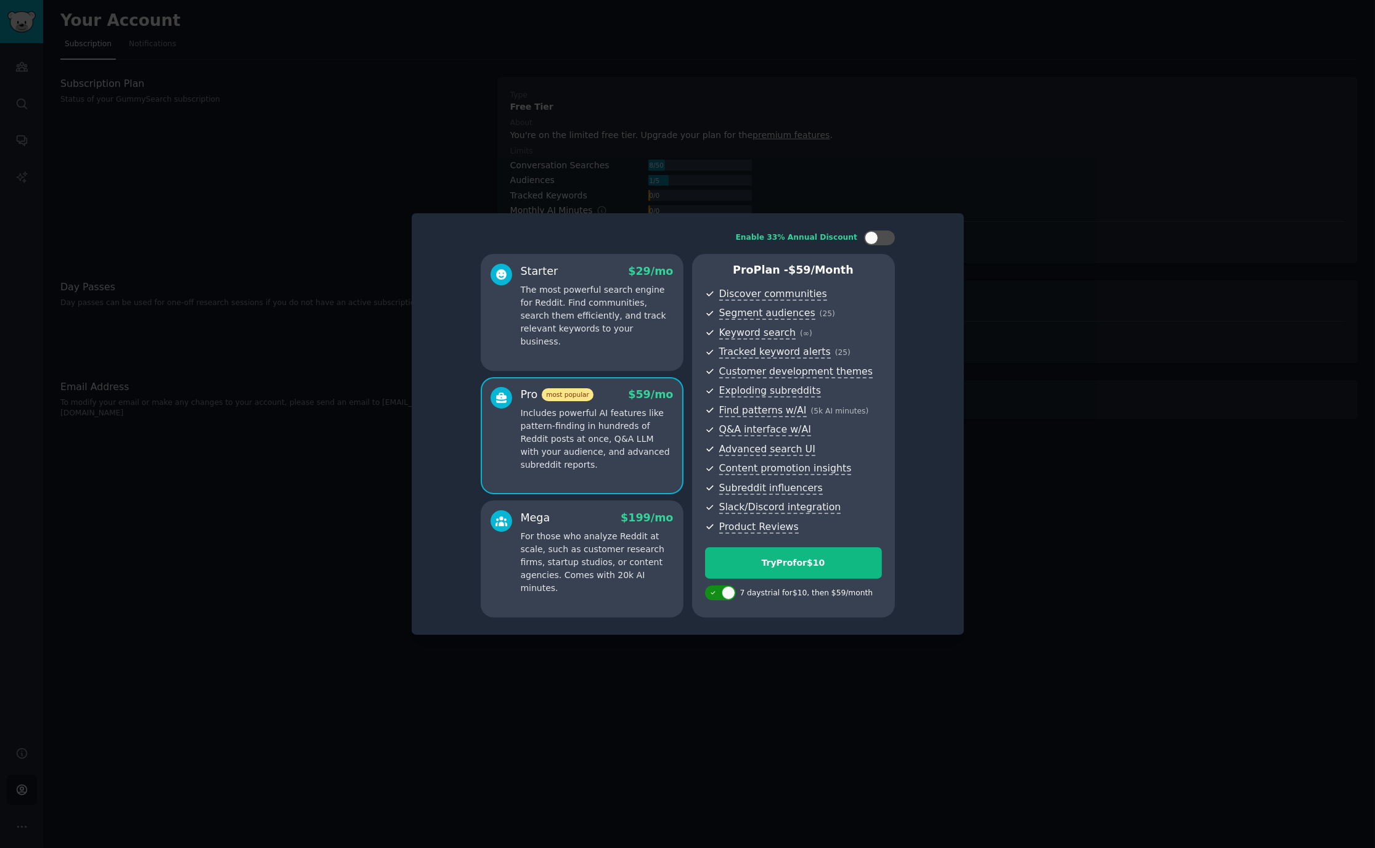
click at [733, 590] on div at bounding box center [729, 593] width 14 height 14
checkbox input "false"
click at [738, 562] on div "Buy Pro - $ 59 /month" at bounding box center [794, 562] width 176 height 13
